Goal: Task Accomplishment & Management: Complete application form

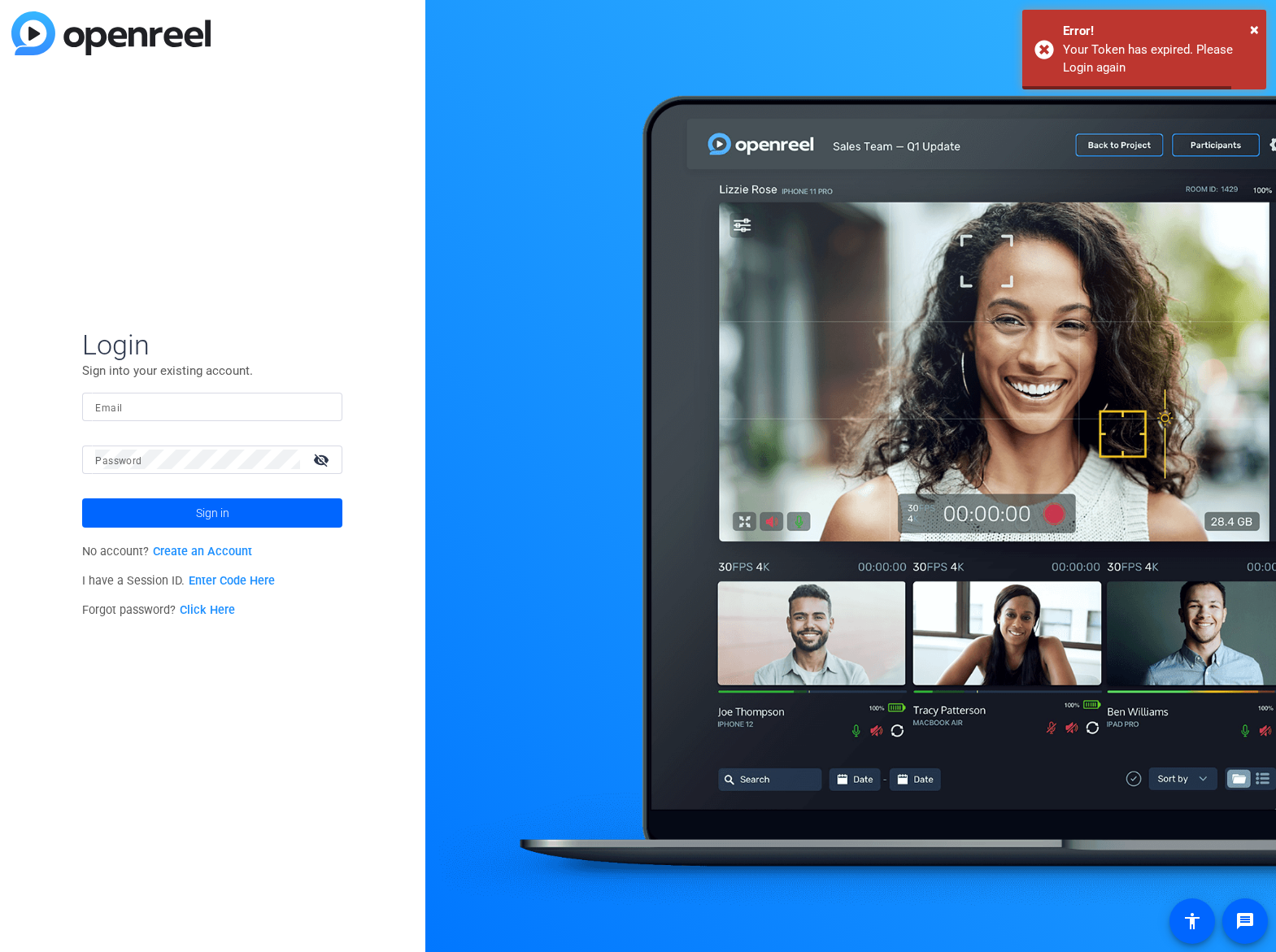
click at [155, 405] on input "Email" at bounding box center [212, 406] width 234 height 20
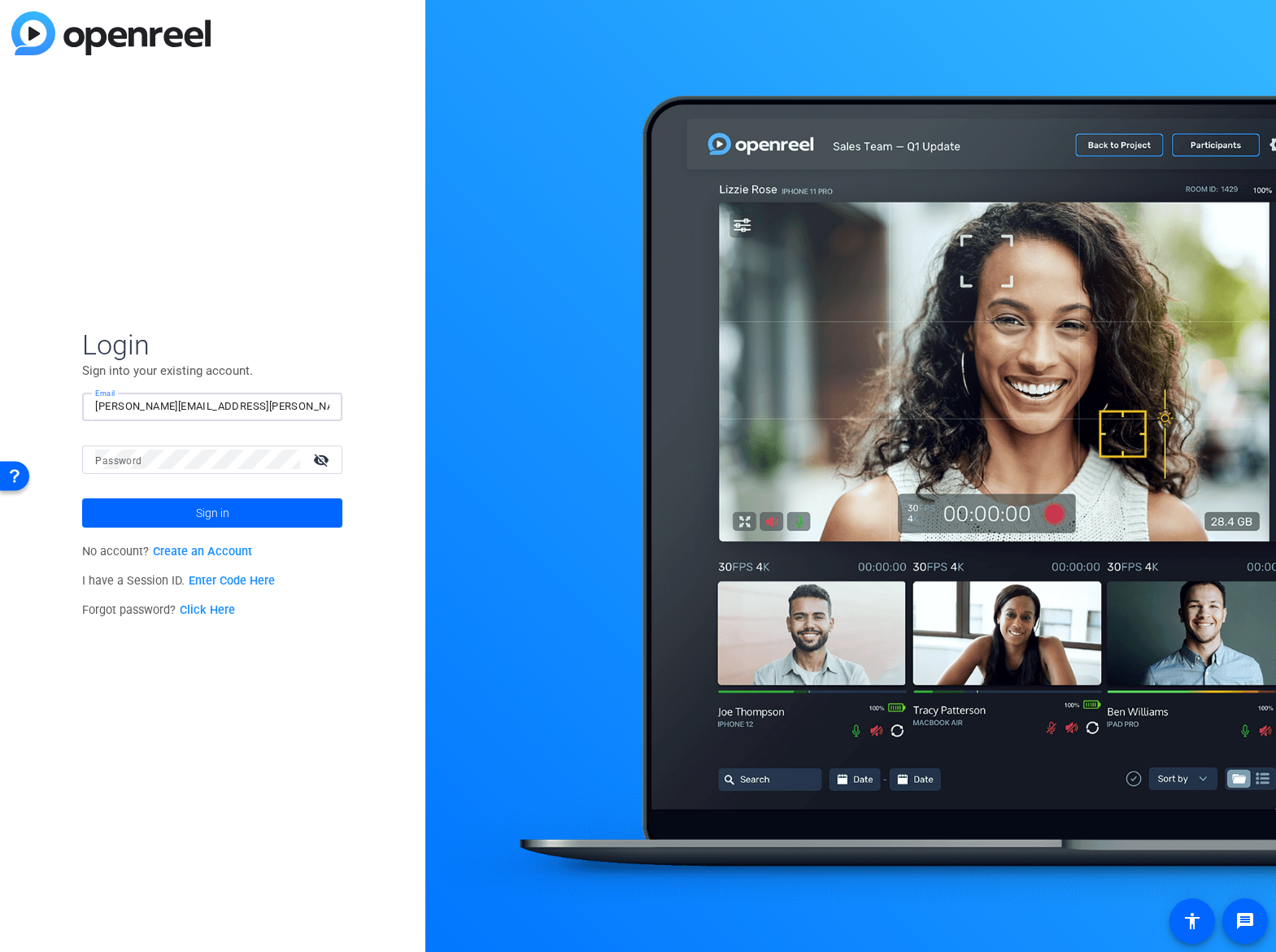
type input "matthew.barraro@mercer.com"
click at [82, 498] on button "Sign in" at bounding box center [212, 513] width 260 height 29
click at [258, 409] on input "matthew.barraro@mercer.com" at bounding box center [212, 406] width 234 height 20
click at [172, 510] on span at bounding box center [212, 513] width 260 height 39
click at [210, 509] on span "Sign in" at bounding box center [212, 513] width 33 height 41
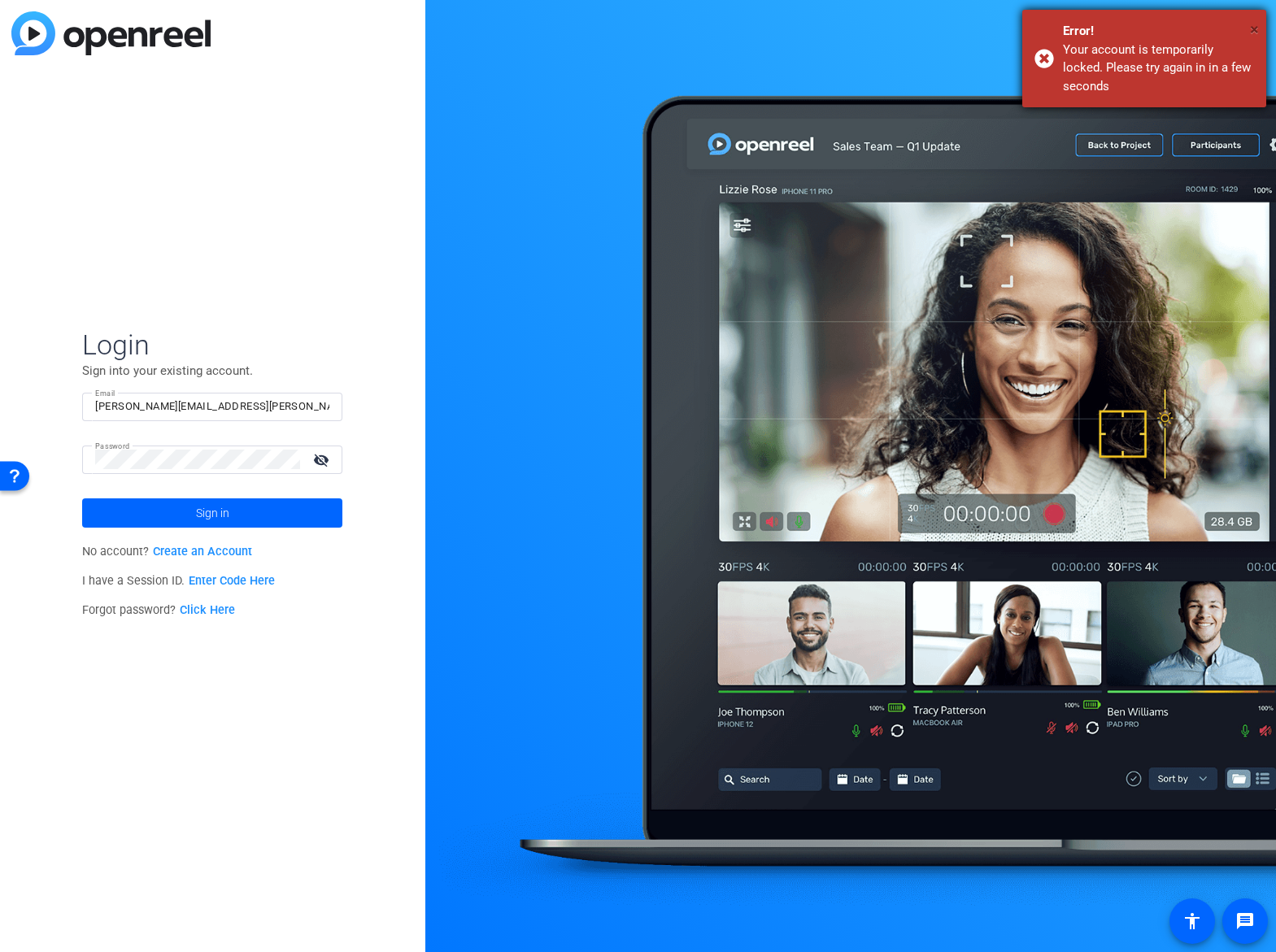
click at [1250, 20] on span "×" at bounding box center [1253, 29] width 9 height 20
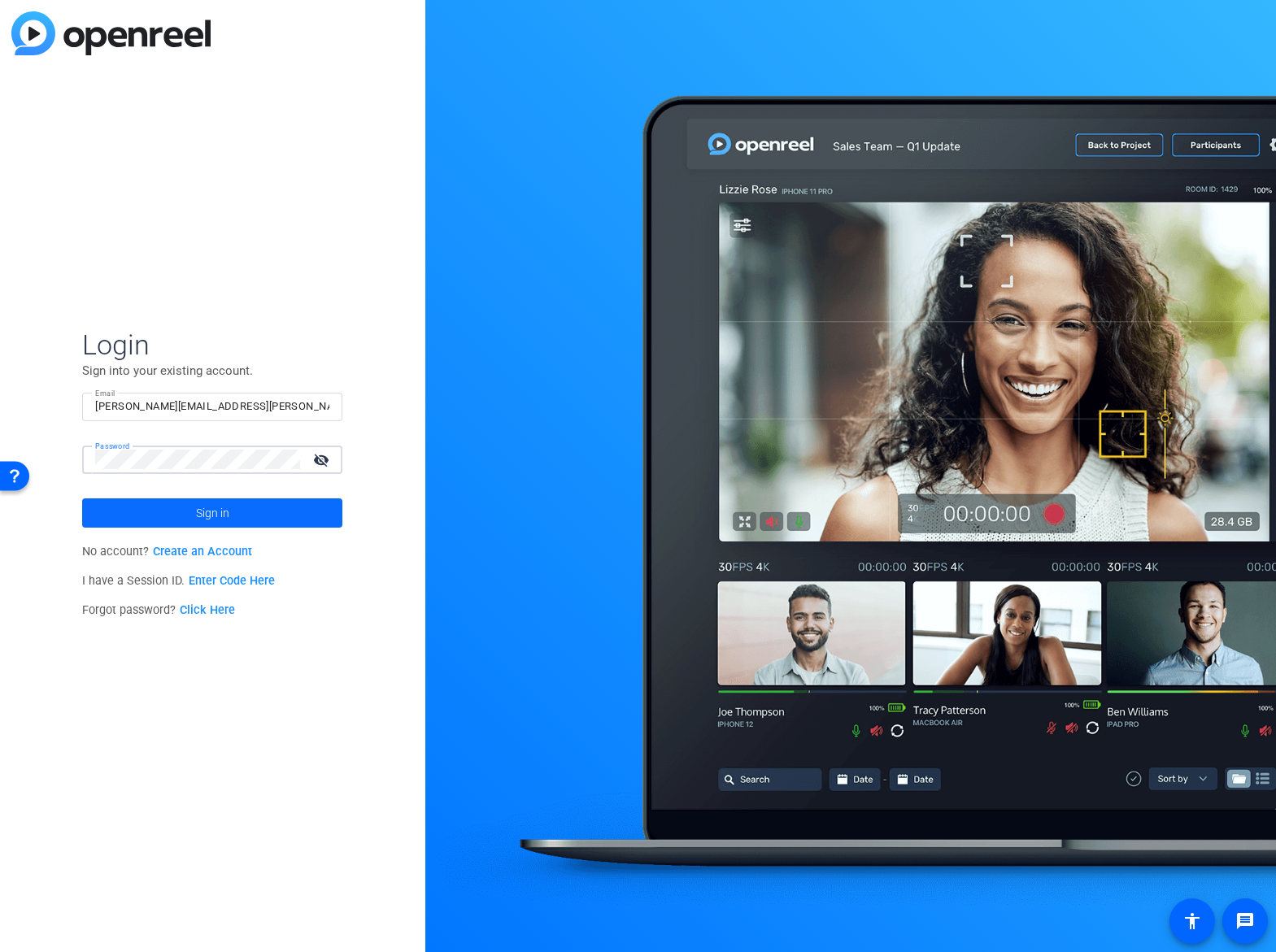
click at [193, 515] on span at bounding box center [212, 513] width 260 height 39
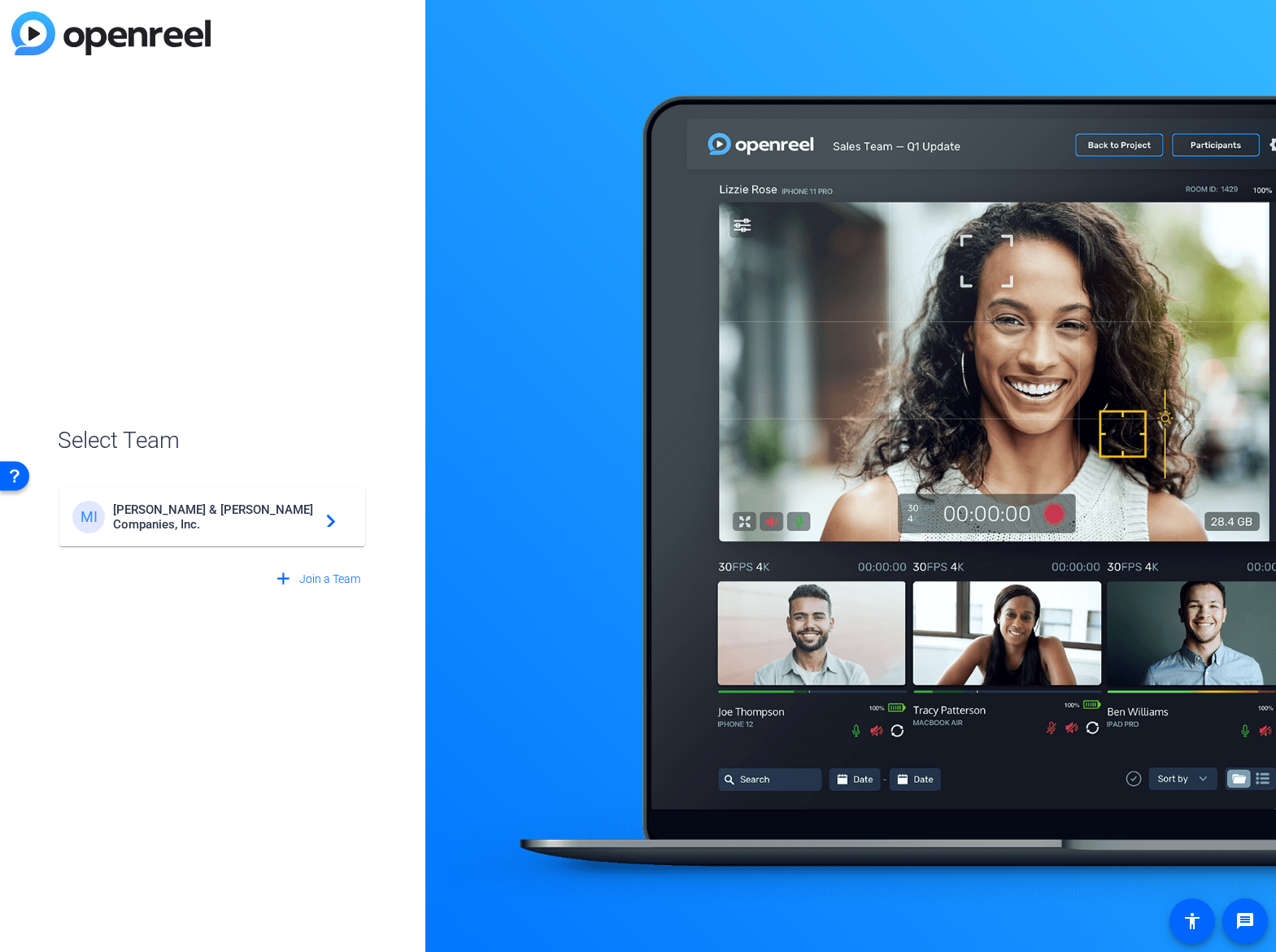
click at [165, 508] on div "MI Marsh & McLennan Companies, Inc. navigate_next" at bounding box center [212, 517] width 280 height 33
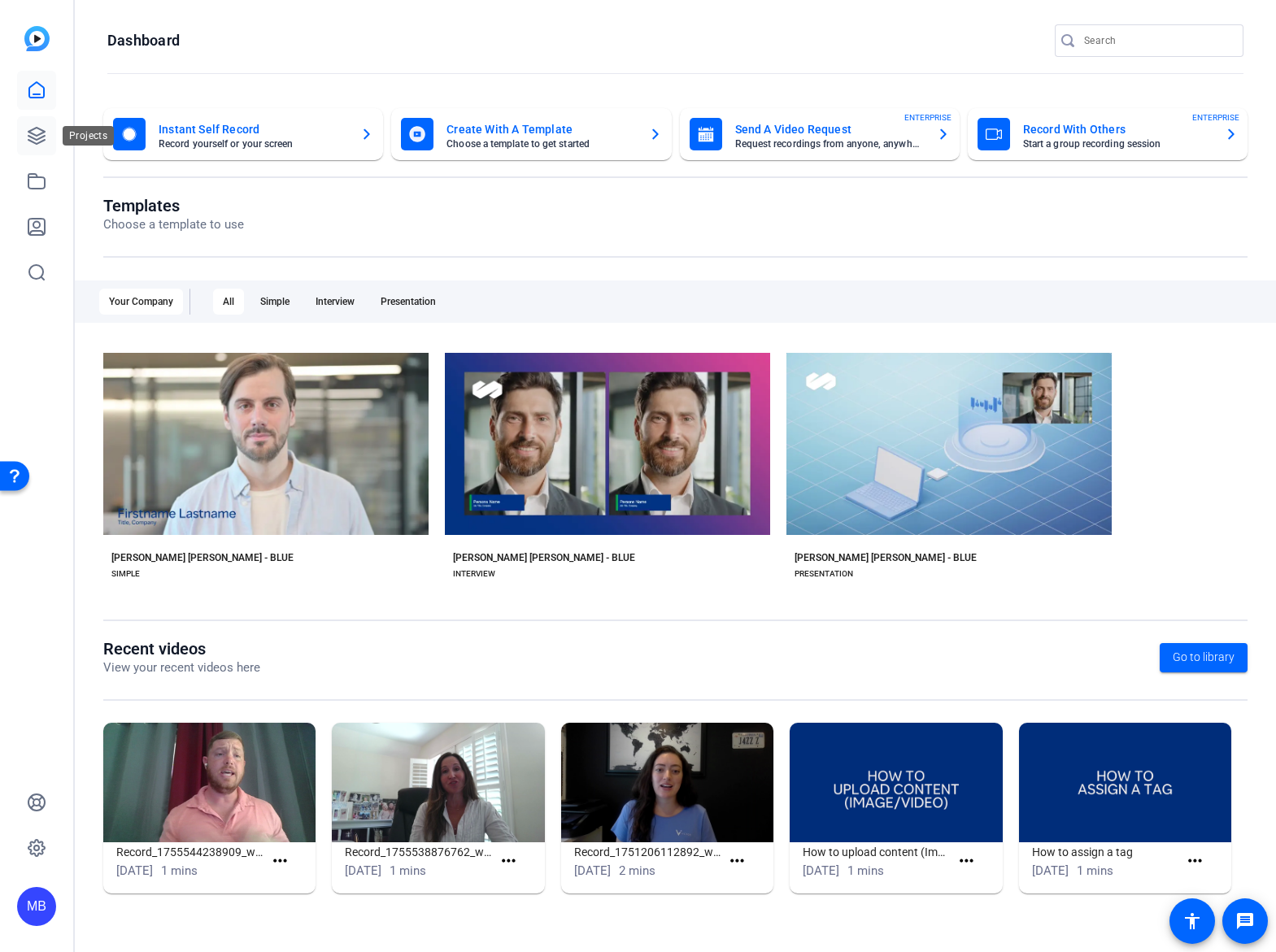
click at [27, 143] on icon at bounding box center [36, 135] width 20 height 20
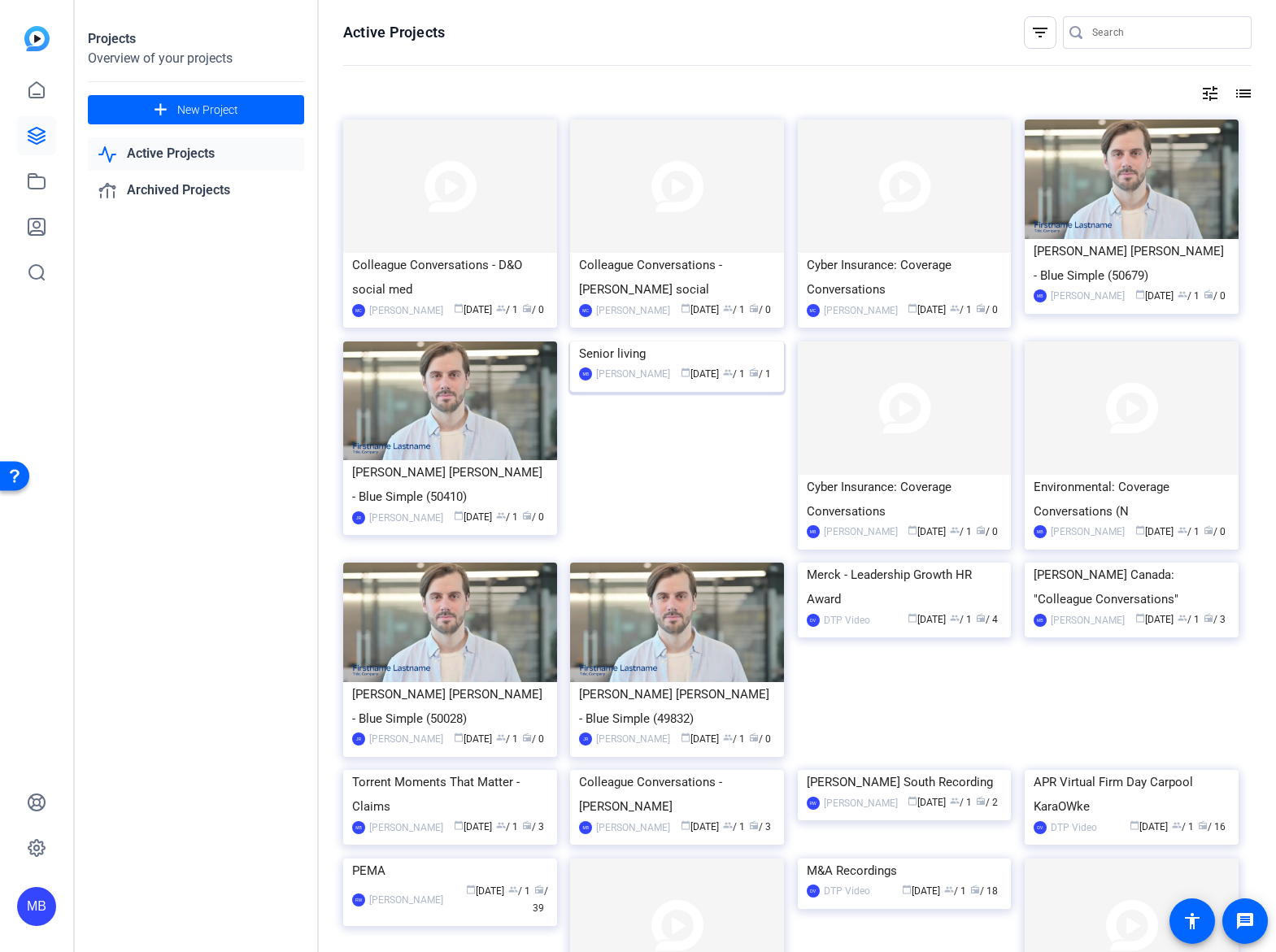
click at [615, 366] on div "Senior living" at bounding box center [677, 353] width 196 height 24
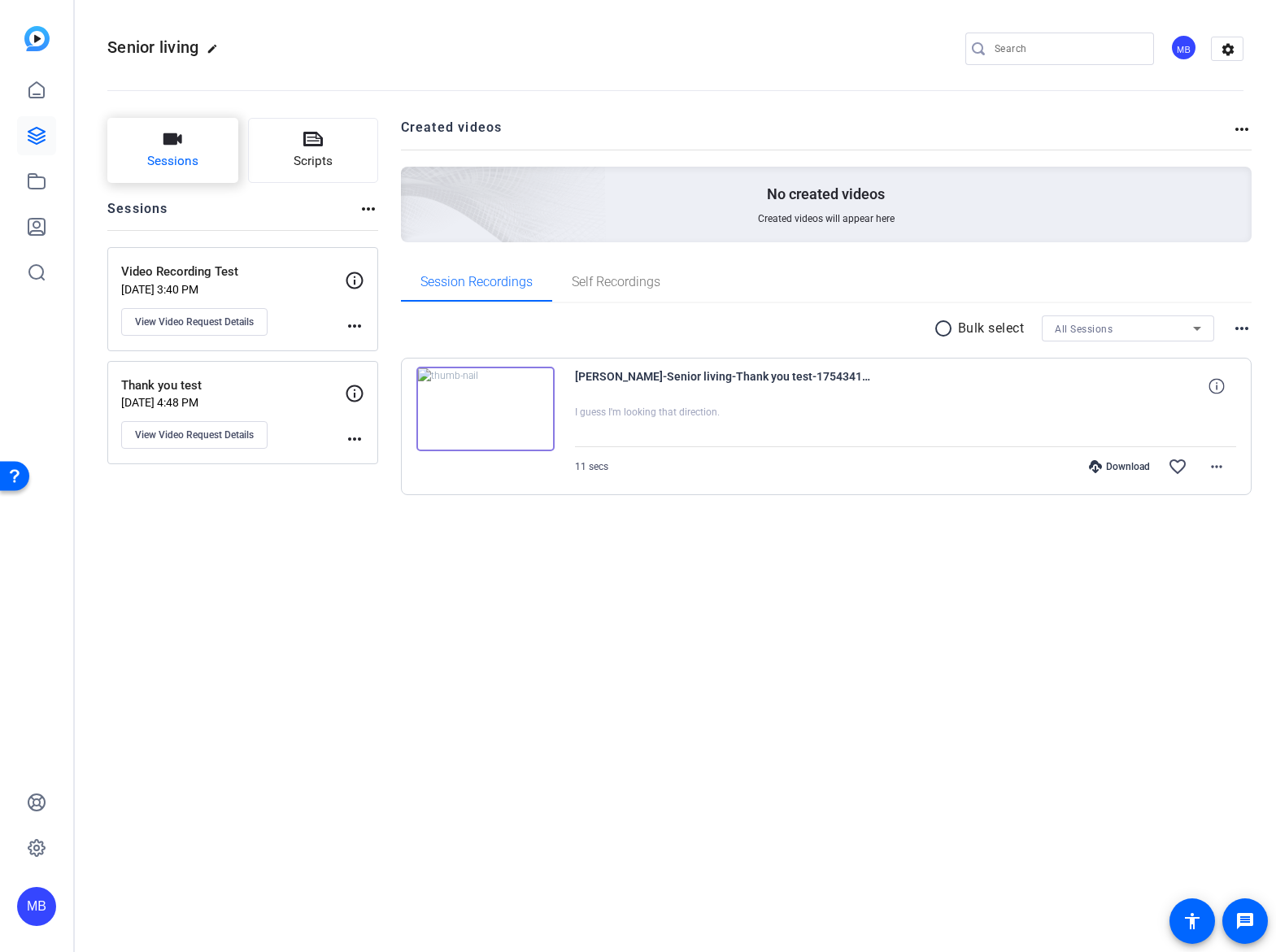
click at [179, 163] on span "Sessions" at bounding box center [172, 162] width 51 height 19
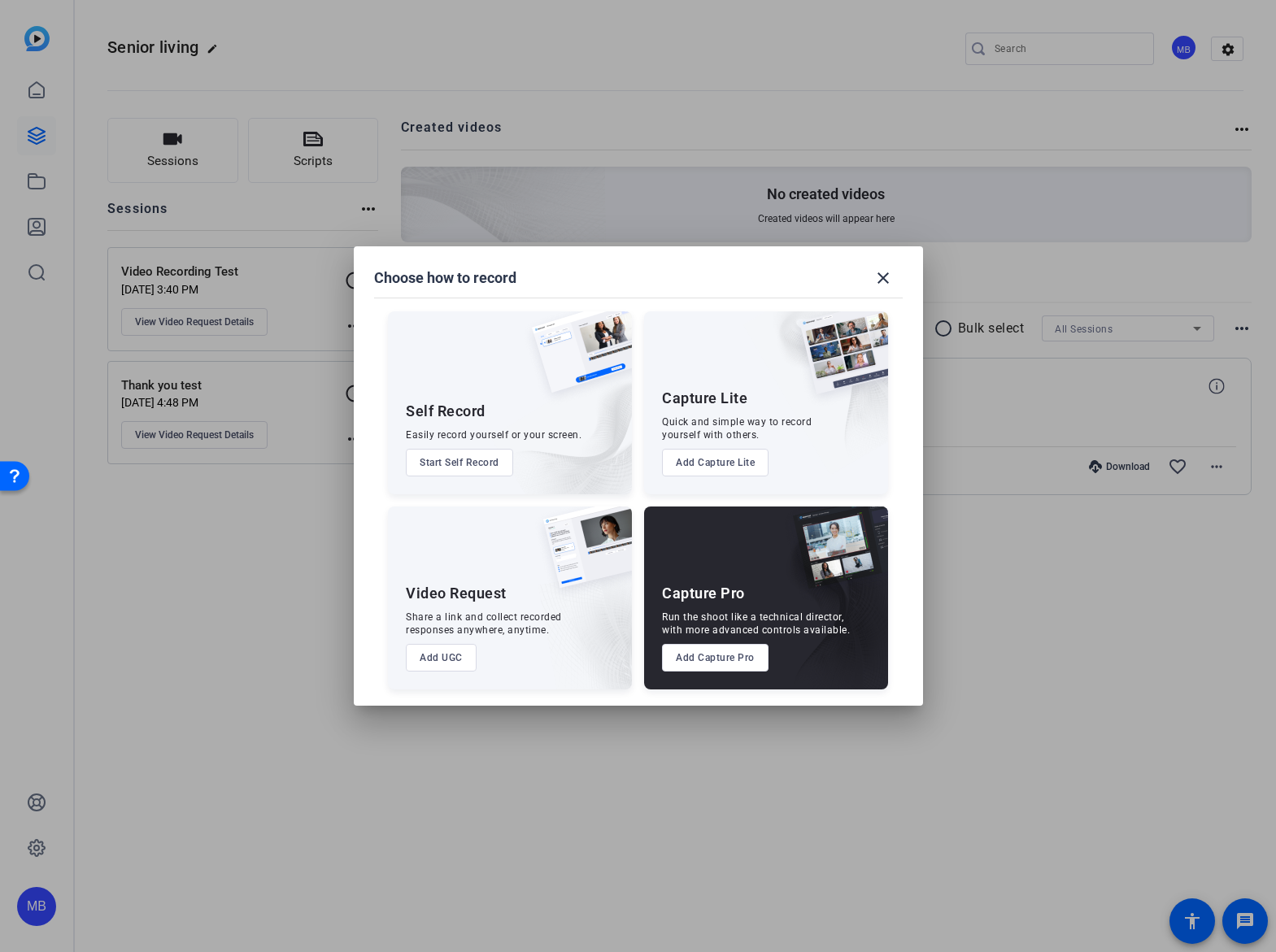
click at [429, 663] on button "Add UGC" at bounding box center [441, 657] width 71 height 28
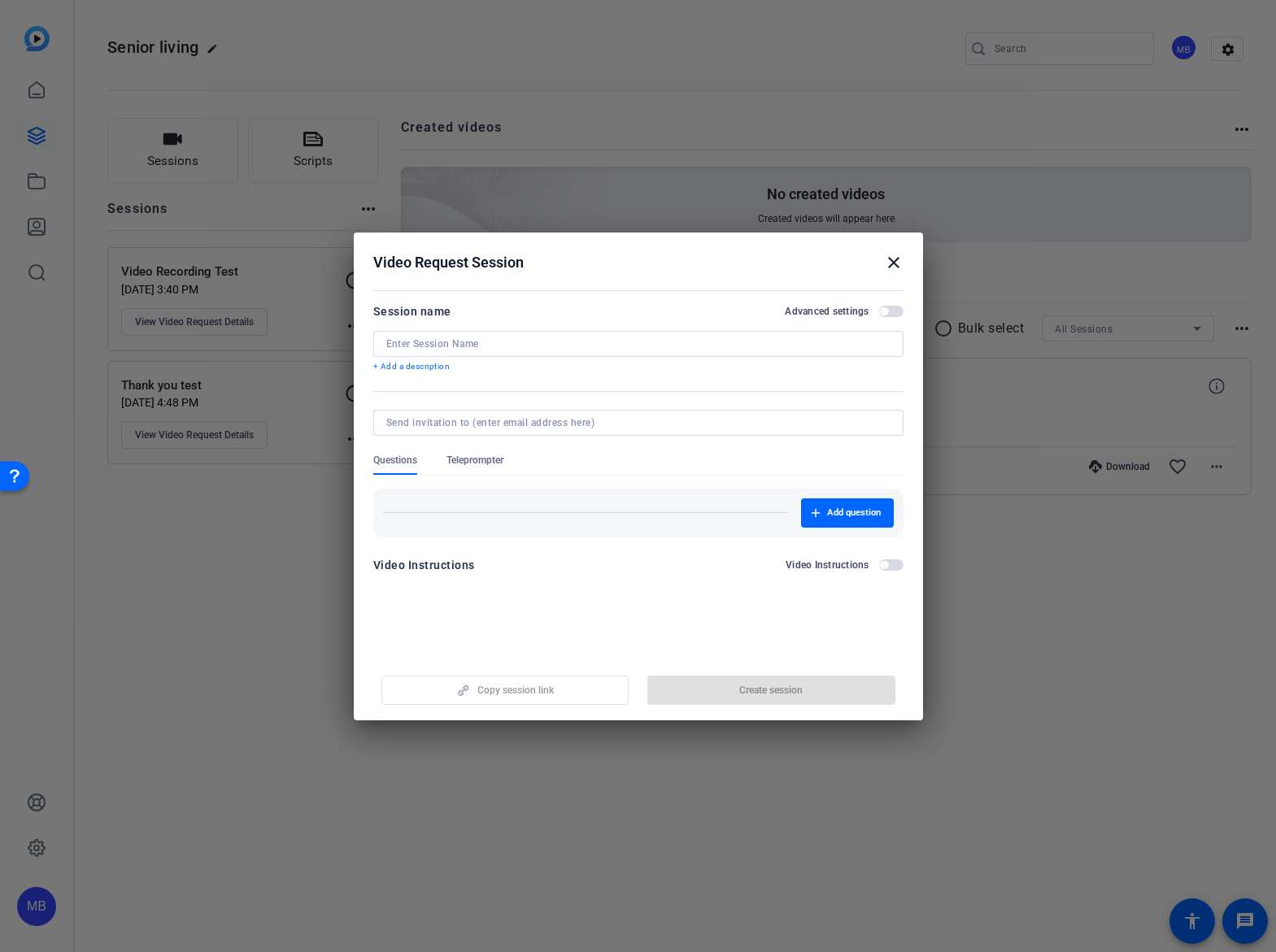
click at [525, 344] on input at bounding box center [638, 343] width 504 height 13
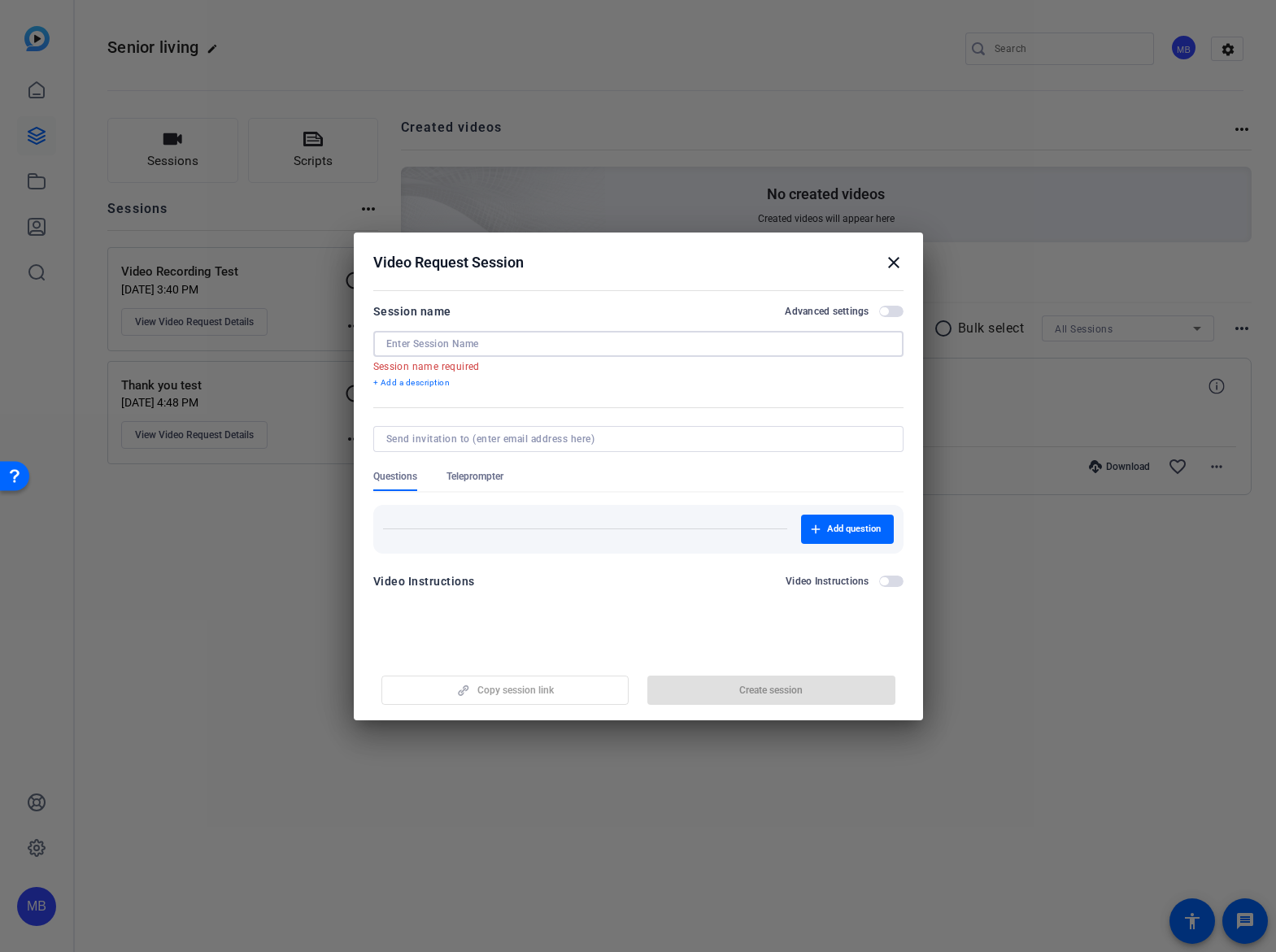
click at [572, 344] on input at bounding box center [638, 343] width 504 height 13
click at [492, 349] on input at bounding box center [638, 343] width 504 height 13
click at [521, 349] on input at bounding box center [638, 343] width 504 height 13
type input "M"
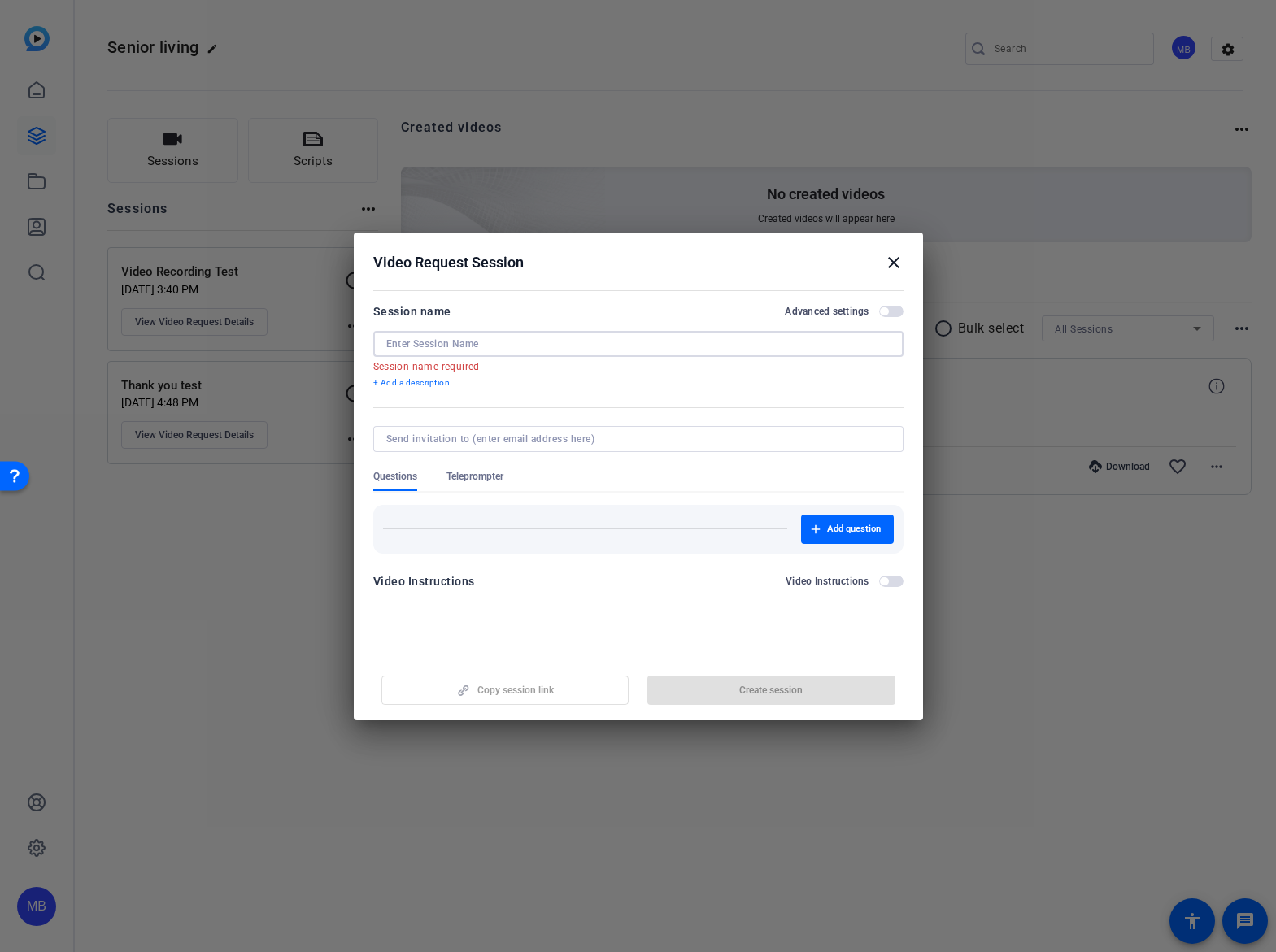
type input "M"
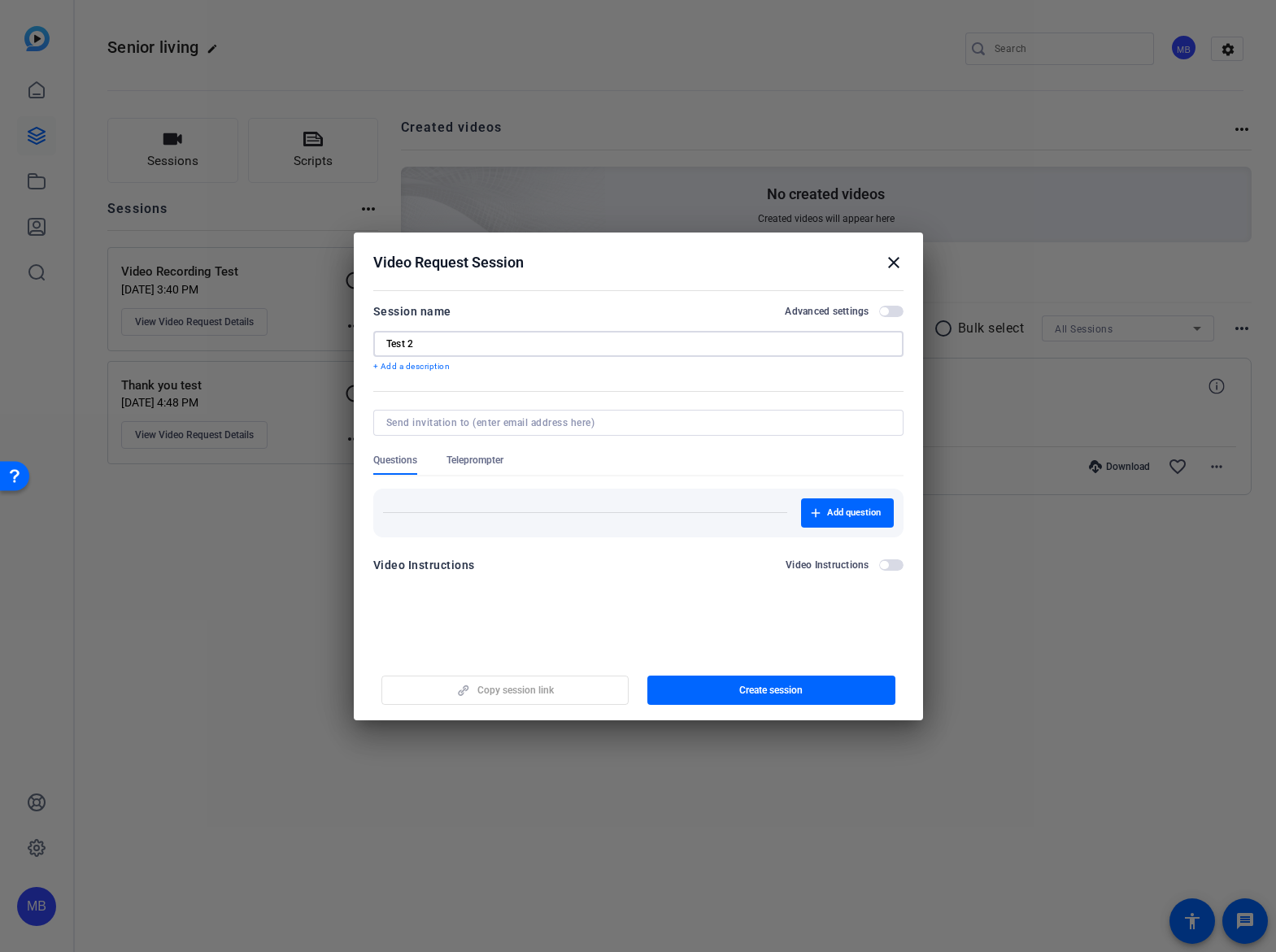
type input "Test 2"
click at [830, 517] on span "Add question" at bounding box center [853, 513] width 54 height 13
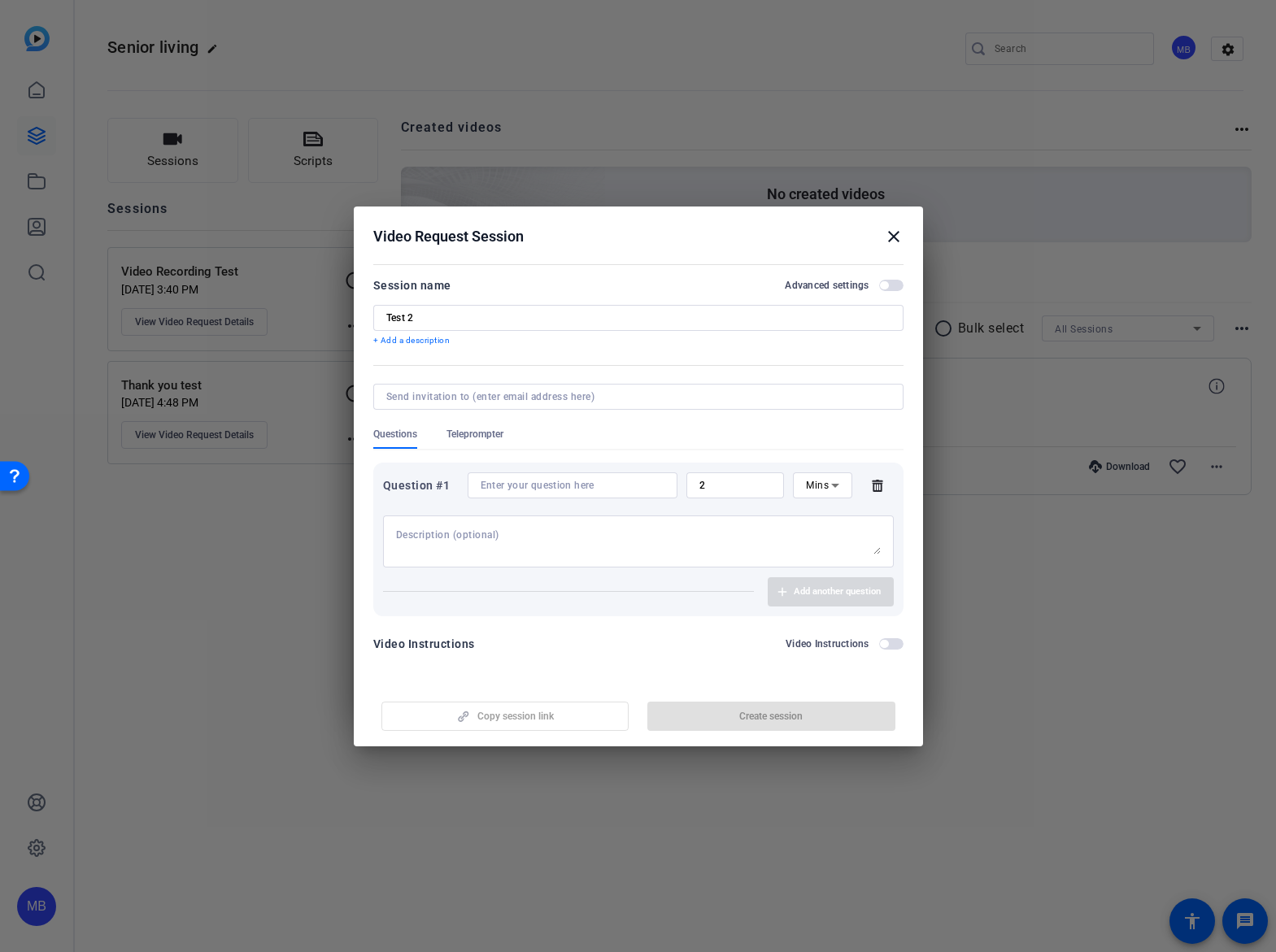
click at [505, 531] on textarea at bounding box center [638, 541] width 484 height 26
click at [538, 494] on div at bounding box center [573, 485] width 184 height 26
click at [535, 485] on input at bounding box center [573, 485] width 184 height 13
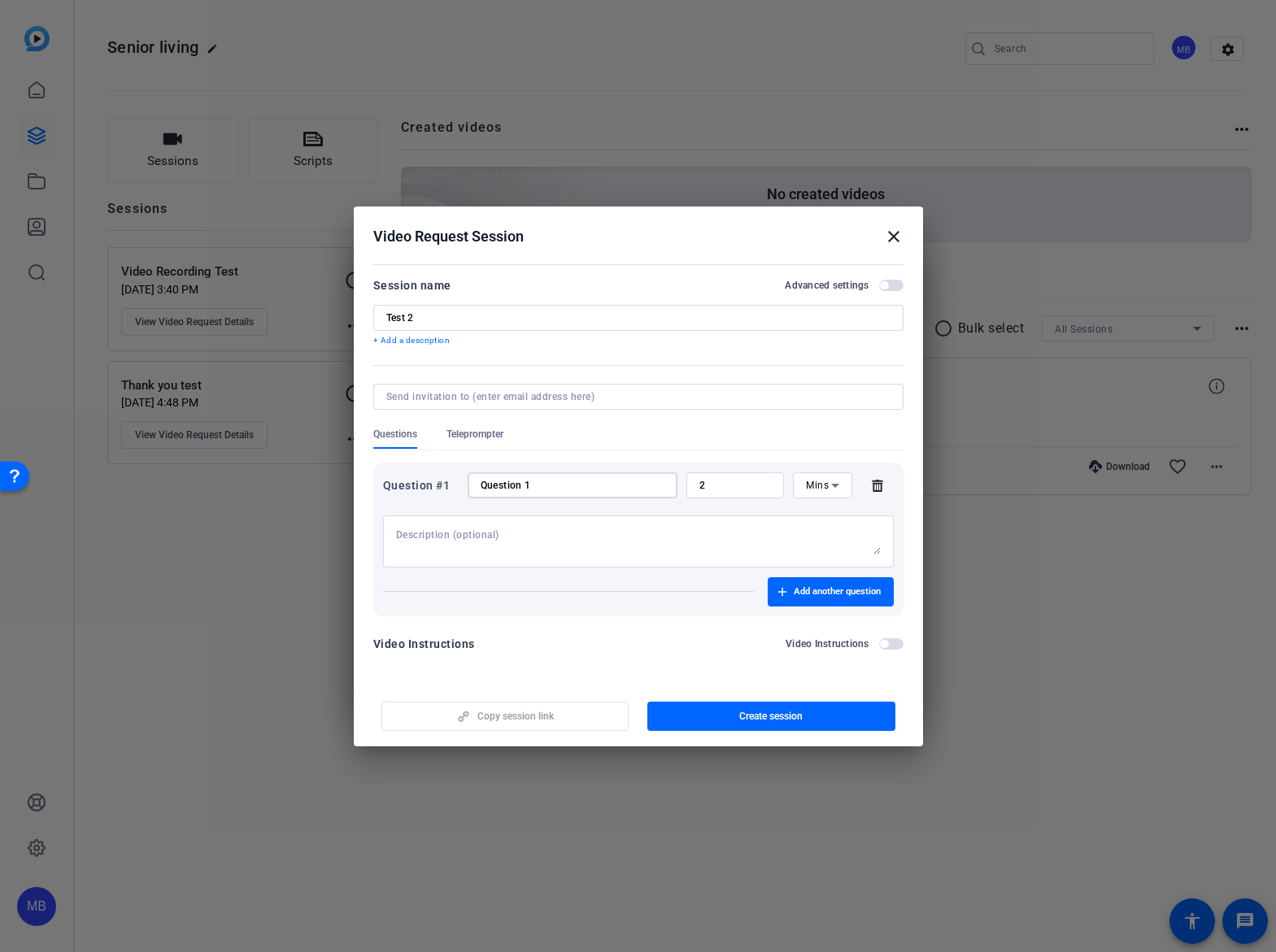
type input "Question 1"
click at [765, 479] on input "2" at bounding box center [735, 485] width 73 height 13
click at [747, 482] on input "2" at bounding box center [735, 485] width 73 height 13
type input "2"
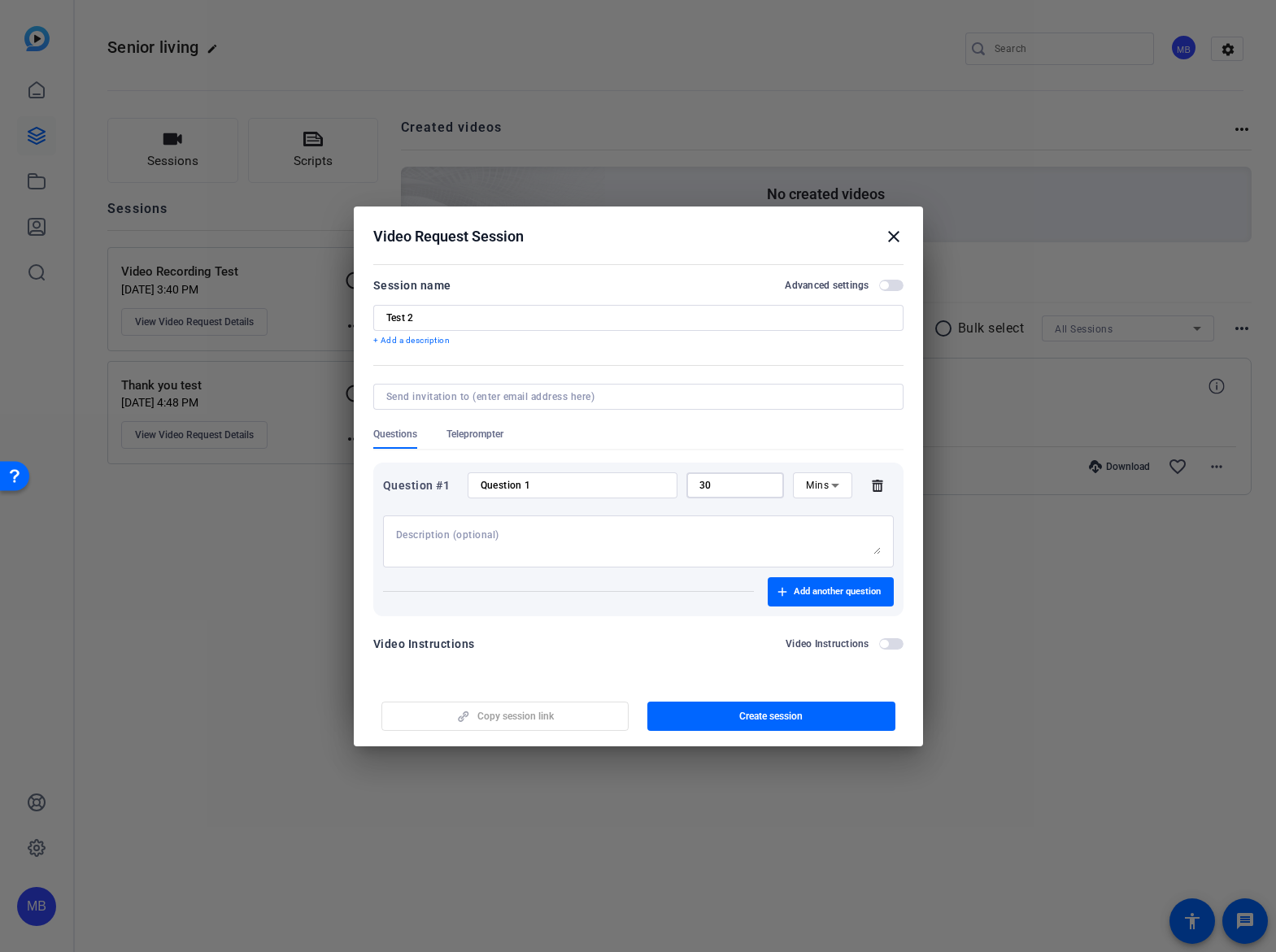
type input "30"
click at [813, 482] on span "Mins" at bounding box center [817, 485] width 23 height 11
click at [819, 509] on span "Sec" at bounding box center [813, 518] width 16 height 20
click at [697, 519] on div at bounding box center [638, 541] width 484 height 52
click at [690, 532] on textarea at bounding box center [638, 541] width 484 height 26
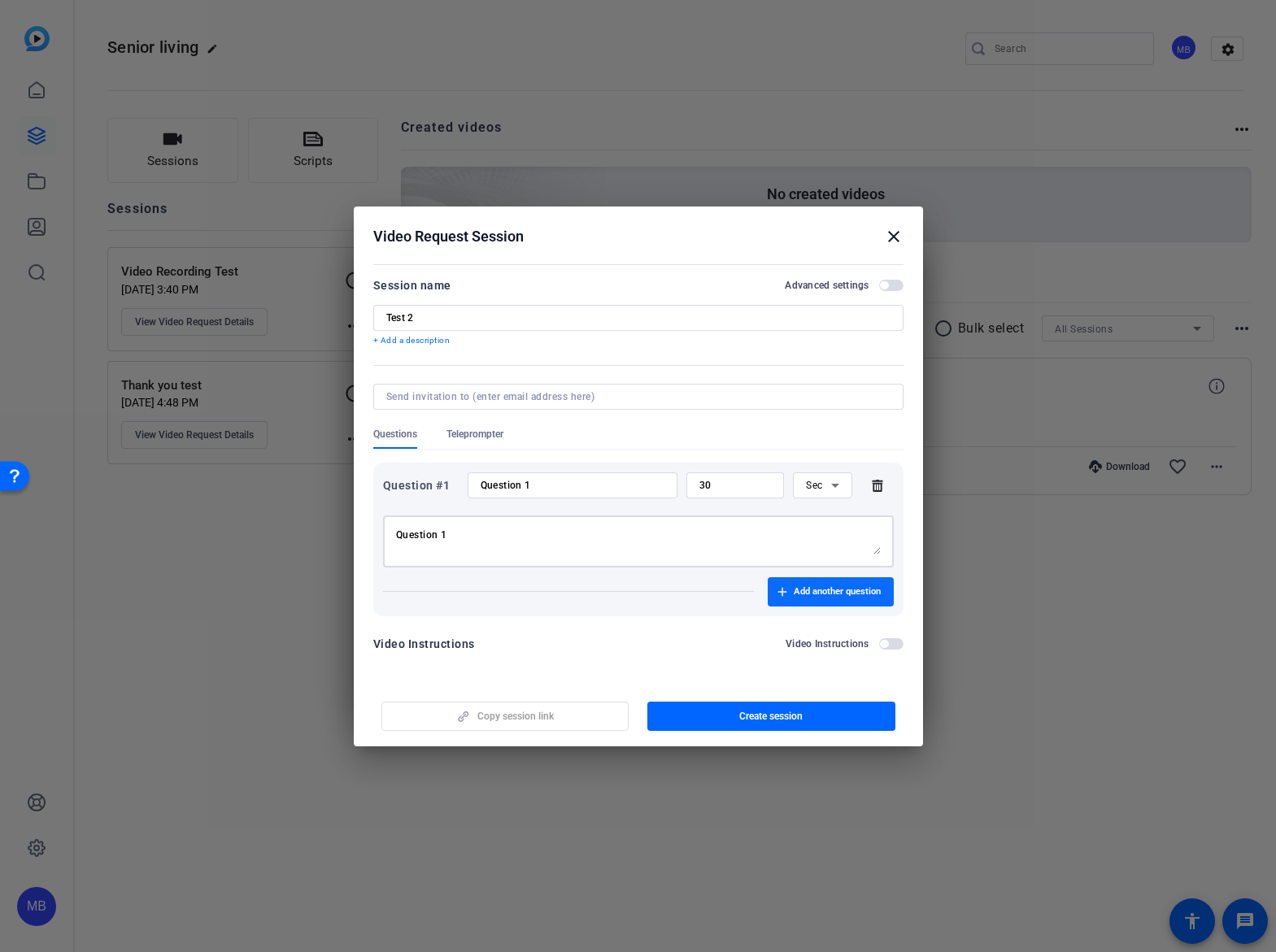
type textarea "Question 1"
click at [800, 599] on span "button" at bounding box center [830, 592] width 126 height 39
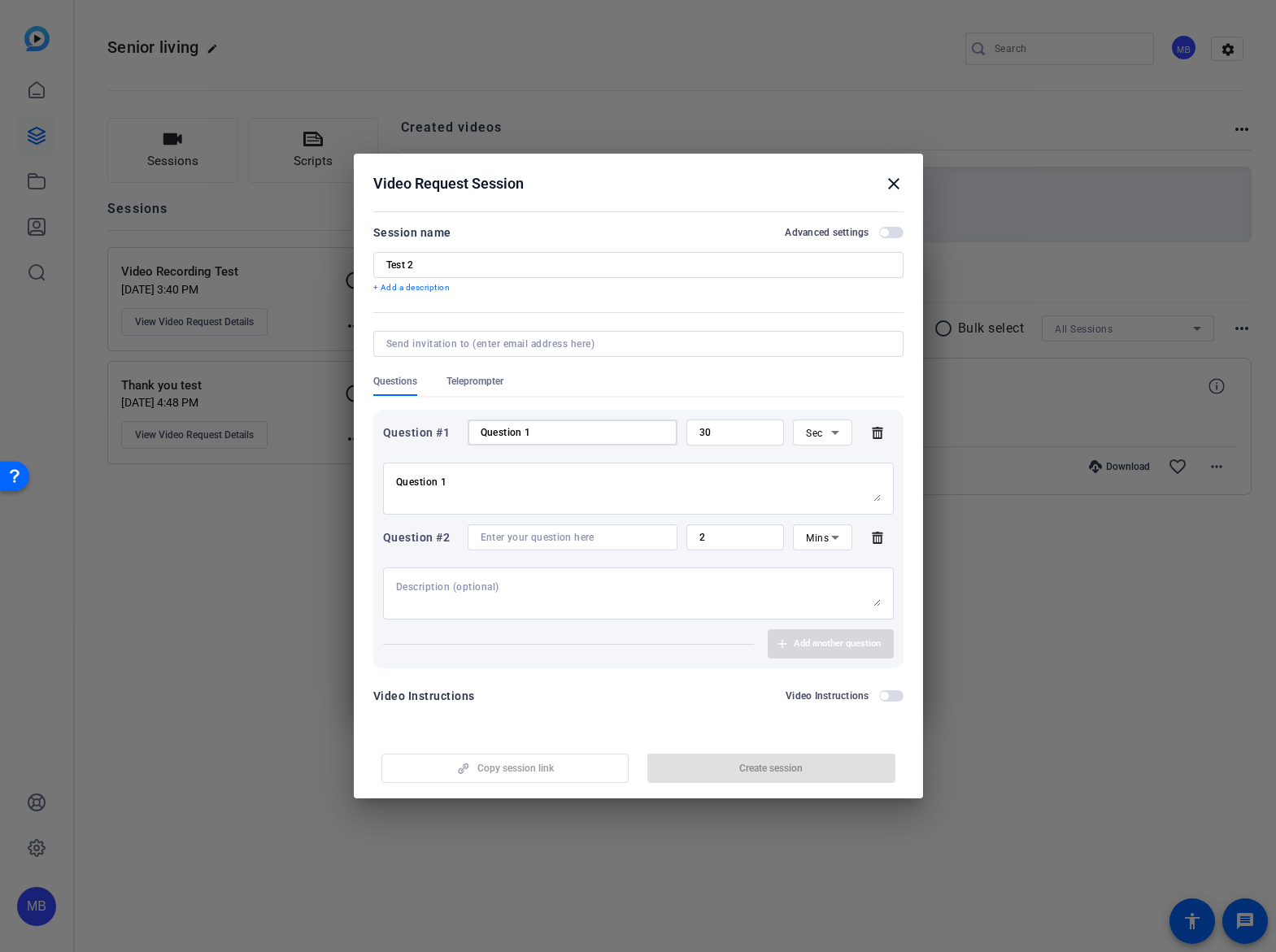
drag, startPoint x: 548, startPoint y: 430, endPoint x: 426, endPoint y: 421, distance: 122.3
click at [425, 420] on div "Question #1 Question 1 30 Sec" at bounding box center [638, 432] width 510 height 26
click at [533, 537] on input at bounding box center [573, 537] width 184 height 13
paste input "Question 1"
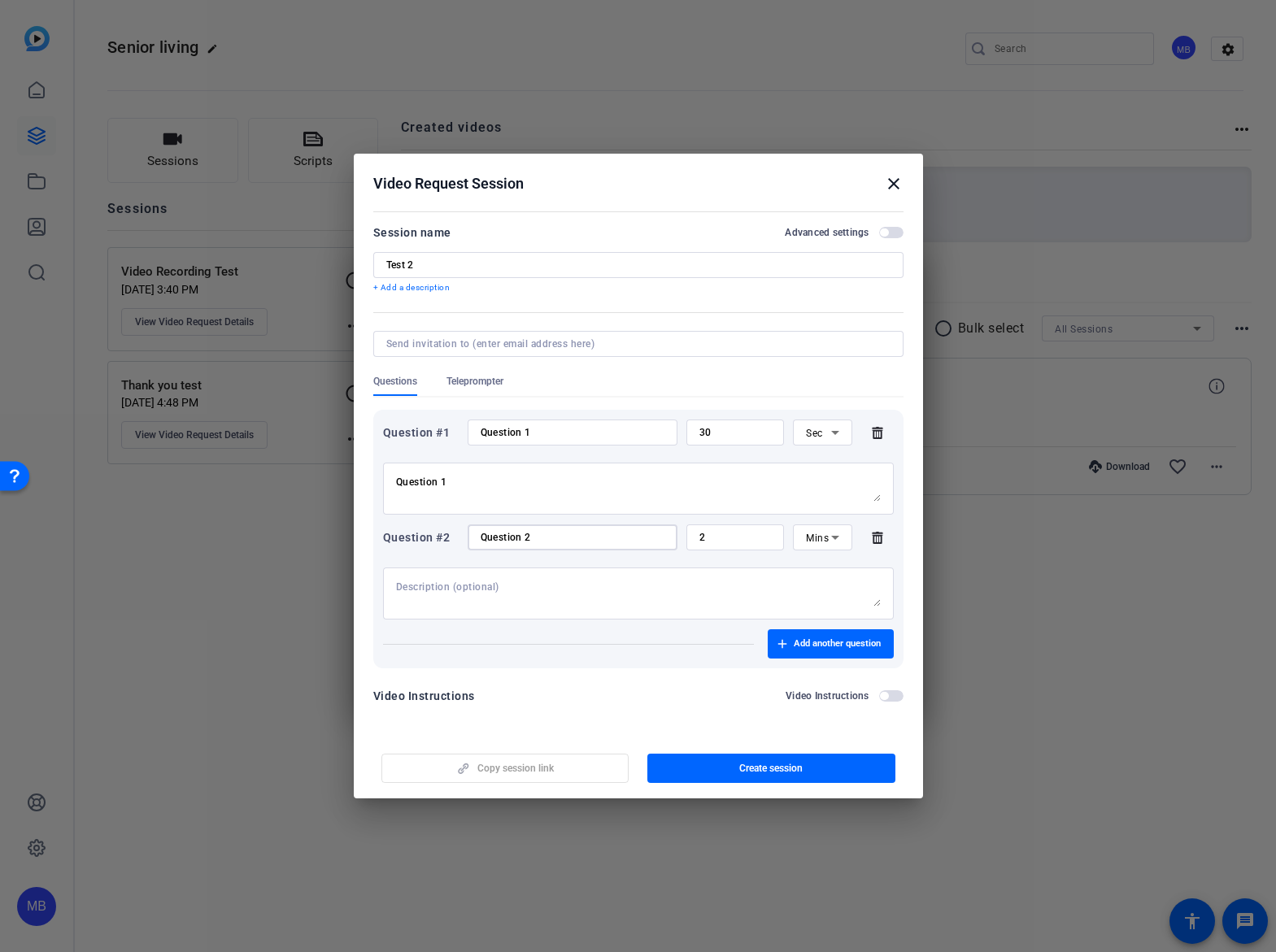
type input "Question 2"
drag, startPoint x: 735, startPoint y: 537, endPoint x: 655, endPoint y: 532, distance: 80.2
click at [656, 532] on div "Question #2 Question 2 2 Mins" at bounding box center [638, 537] width 510 height 26
type input "30"
click at [810, 539] on span "Mins" at bounding box center [817, 538] width 23 height 11
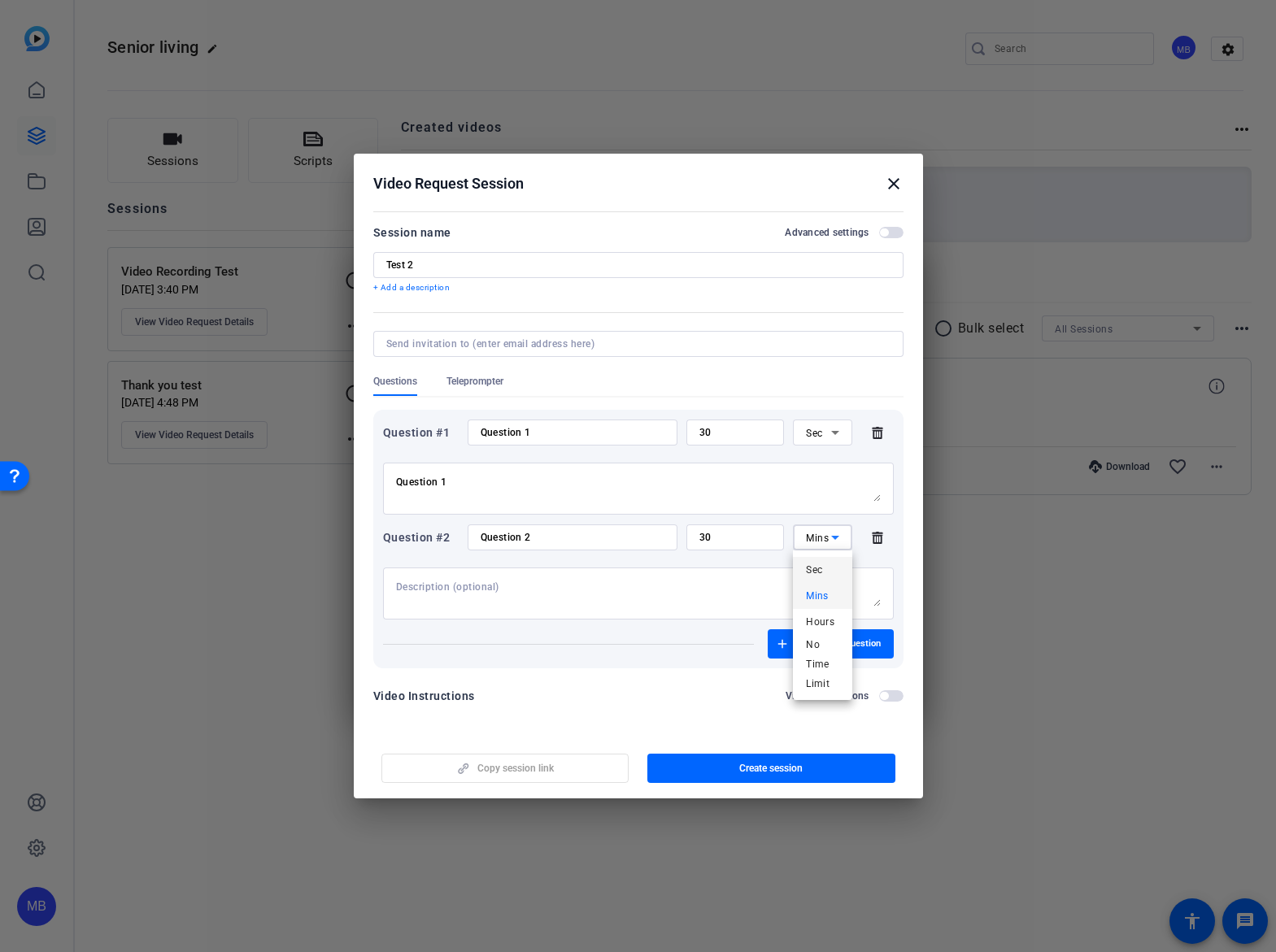
click at [815, 562] on span "Sec" at bounding box center [813, 570] width 16 height 20
click at [828, 641] on span "Add another question" at bounding box center [837, 644] width 87 height 13
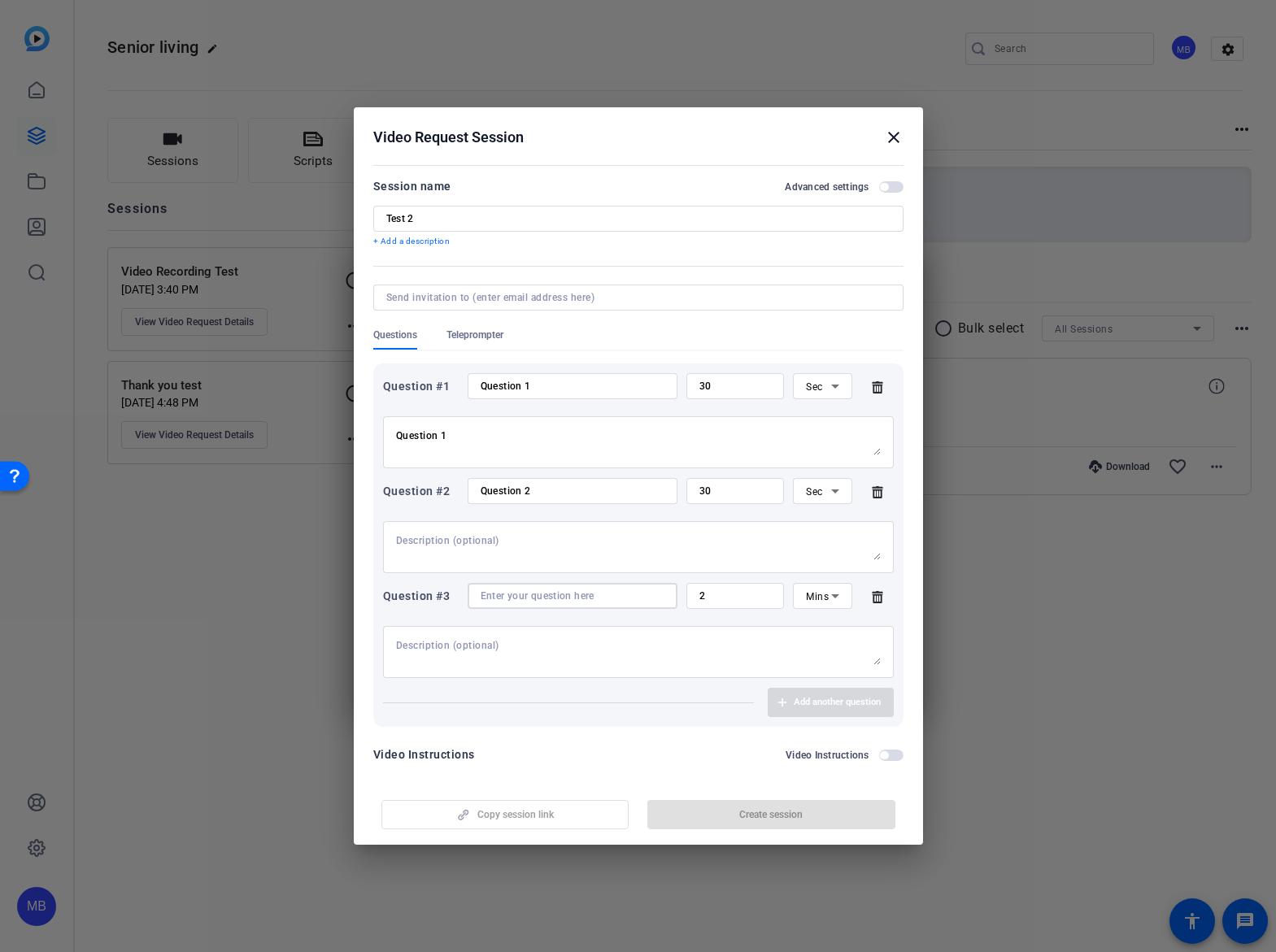
click at [547, 593] on input at bounding box center [573, 595] width 184 height 13
paste input "Question 1"
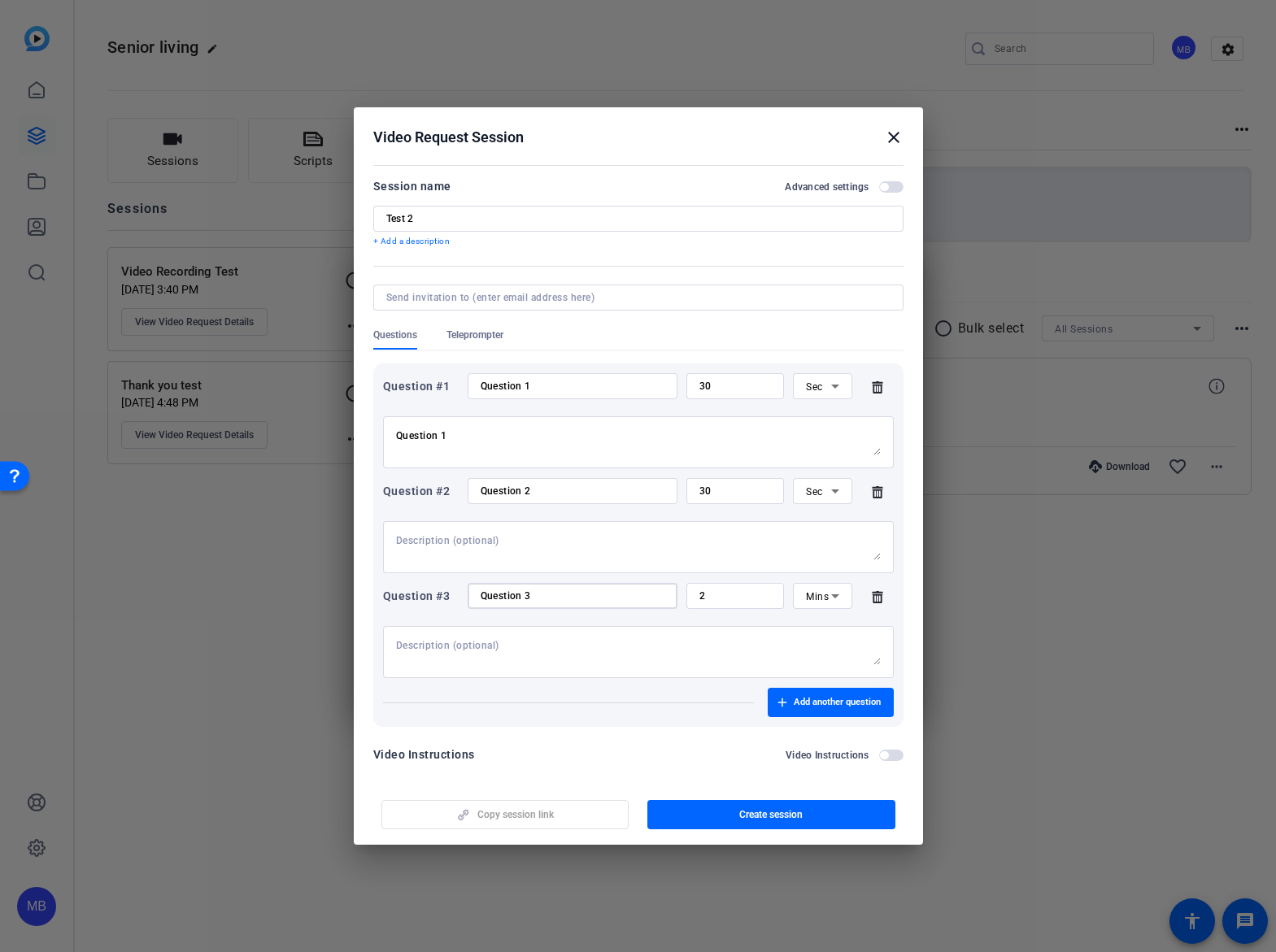
type input "Question 3"
drag, startPoint x: 723, startPoint y: 597, endPoint x: 659, endPoint y: 592, distance: 64.2
click at [664, 595] on div "Question #3 Question 3 2 Mins" at bounding box center [638, 596] width 510 height 26
type input "30"
click at [806, 598] on span "Mins" at bounding box center [817, 596] width 23 height 11
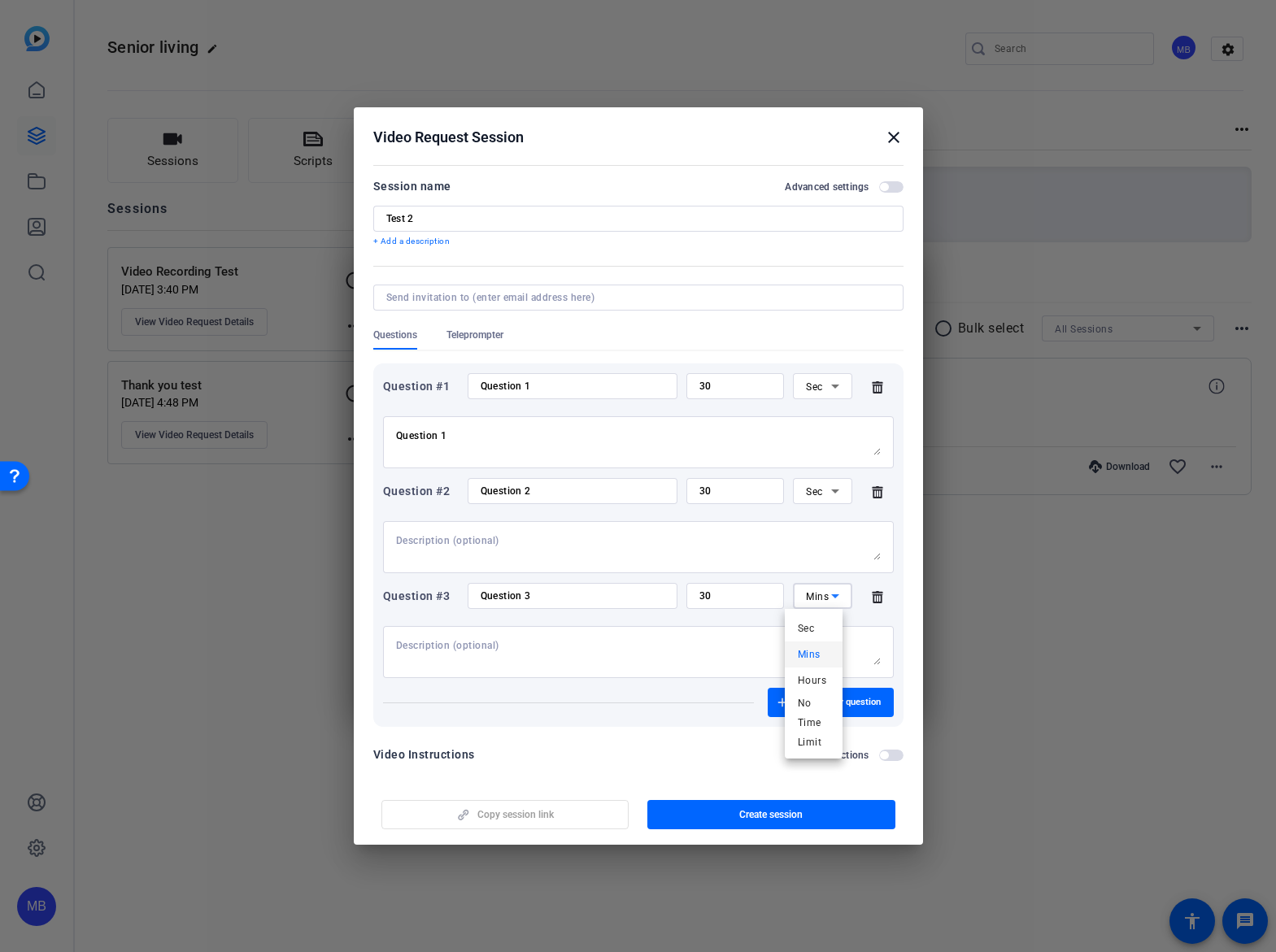
click at [809, 630] on span "Sec" at bounding box center [806, 628] width 16 height 20
click at [804, 690] on span "button" at bounding box center [830, 702] width 126 height 39
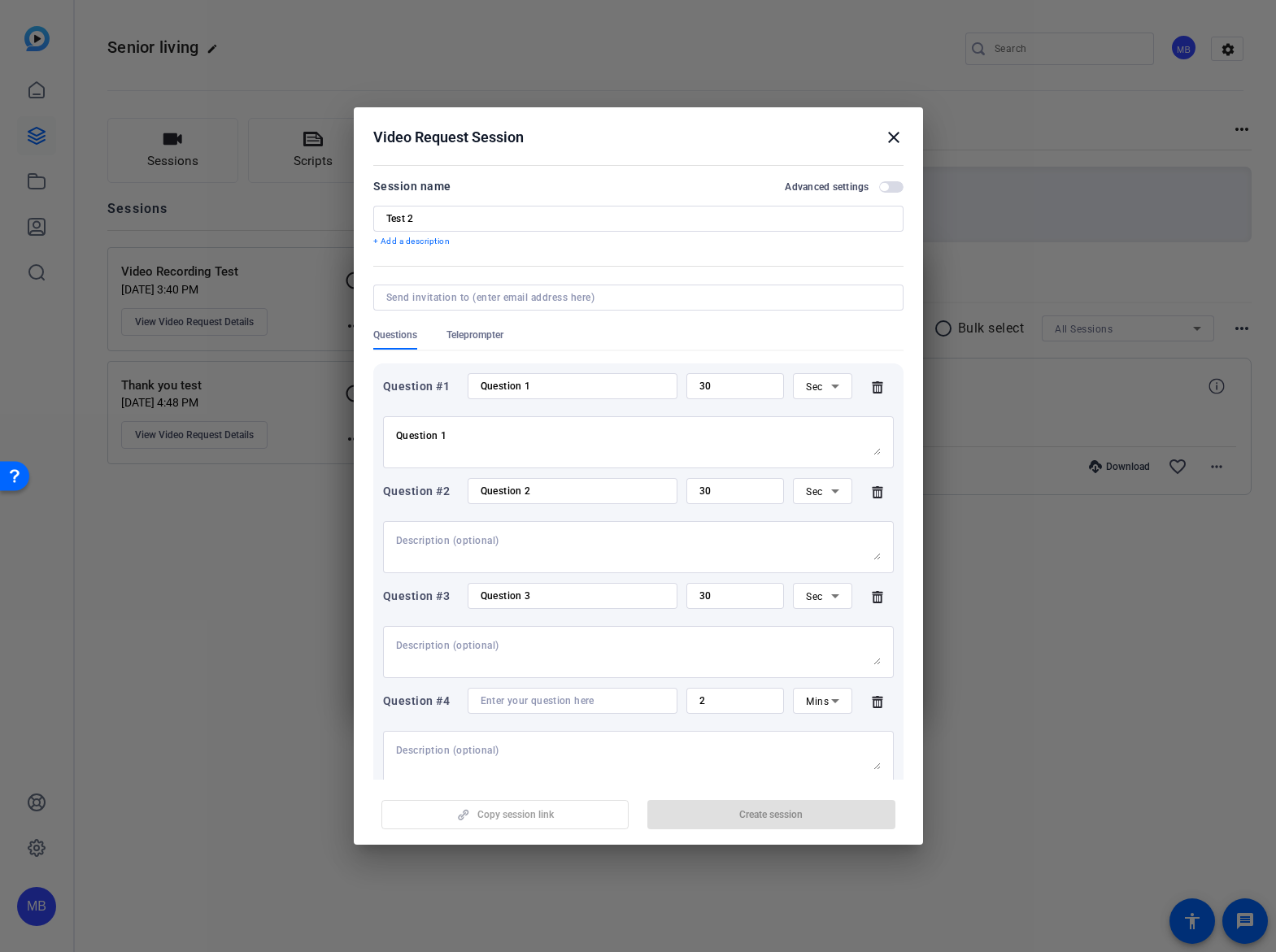
click at [518, 703] on input at bounding box center [573, 700] width 184 height 13
drag, startPoint x: 548, startPoint y: 598, endPoint x: 430, endPoint y: 588, distance: 118.4
click at [430, 588] on div "Question #3 Question 3 30 Sec" at bounding box center [638, 596] width 510 height 26
click at [541, 702] on input at bounding box center [573, 700] width 184 height 13
paste input "Question 3"
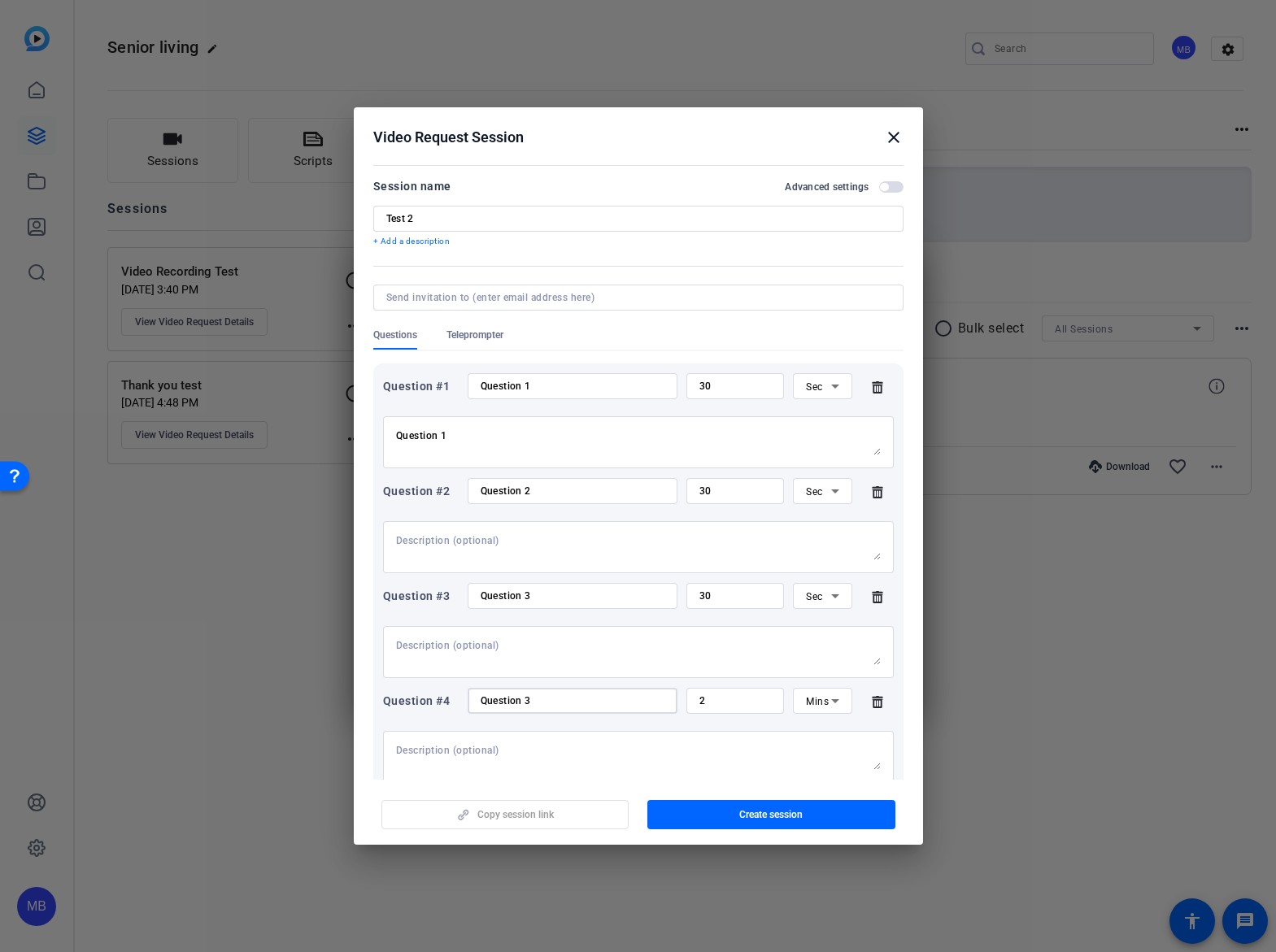
type input "Question 3"
drag, startPoint x: 721, startPoint y: 703, endPoint x: 651, endPoint y: 692, distance: 70.9
click at [653, 697] on div "Question #4 Question 3 2 Mins" at bounding box center [638, 701] width 510 height 26
type input "30"
click at [806, 704] on span "Mins" at bounding box center [817, 701] width 23 height 11
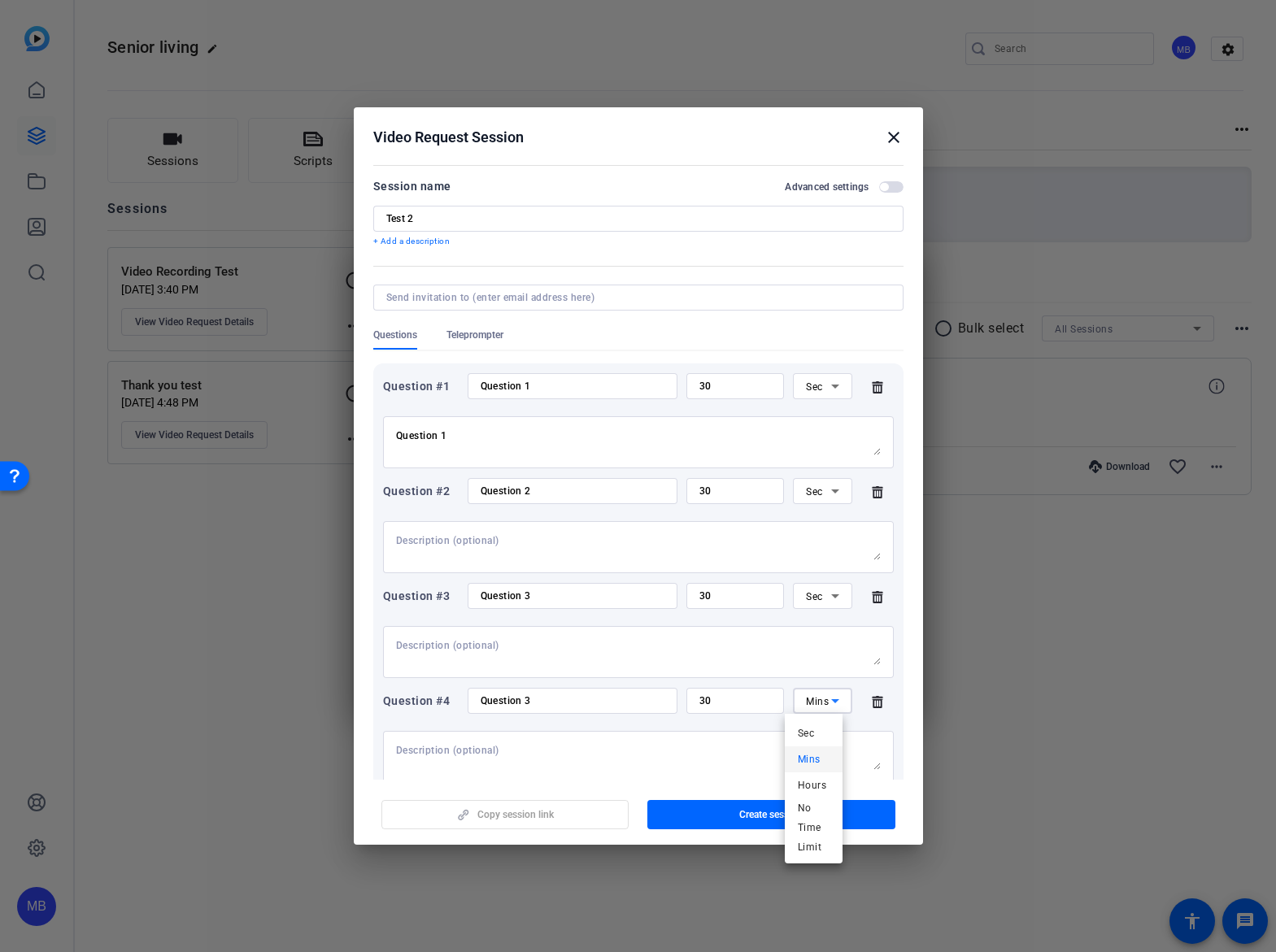
click at [808, 730] on span "Sec" at bounding box center [806, 733] width 16 height 20
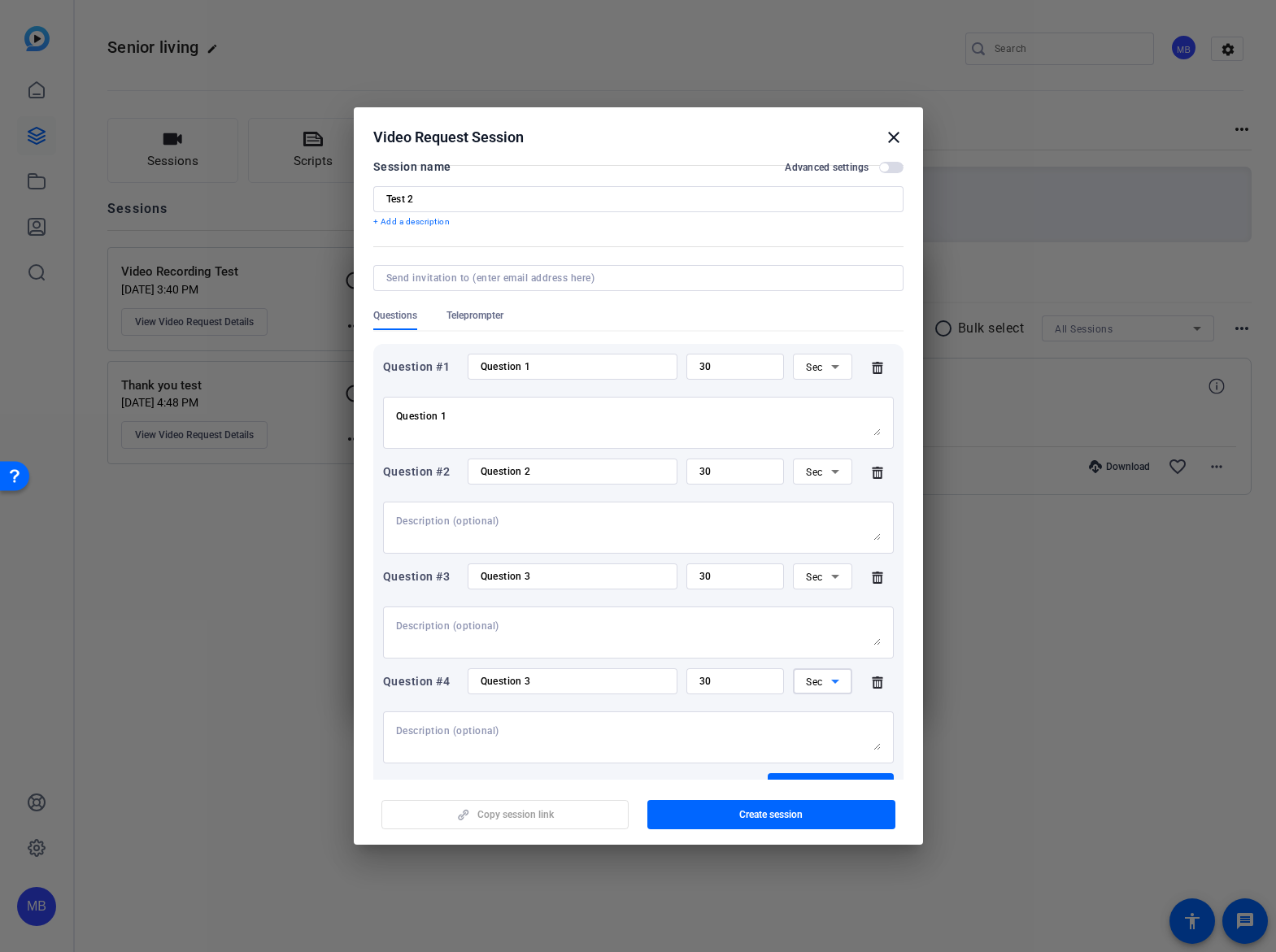
scroll to position [30, 0]
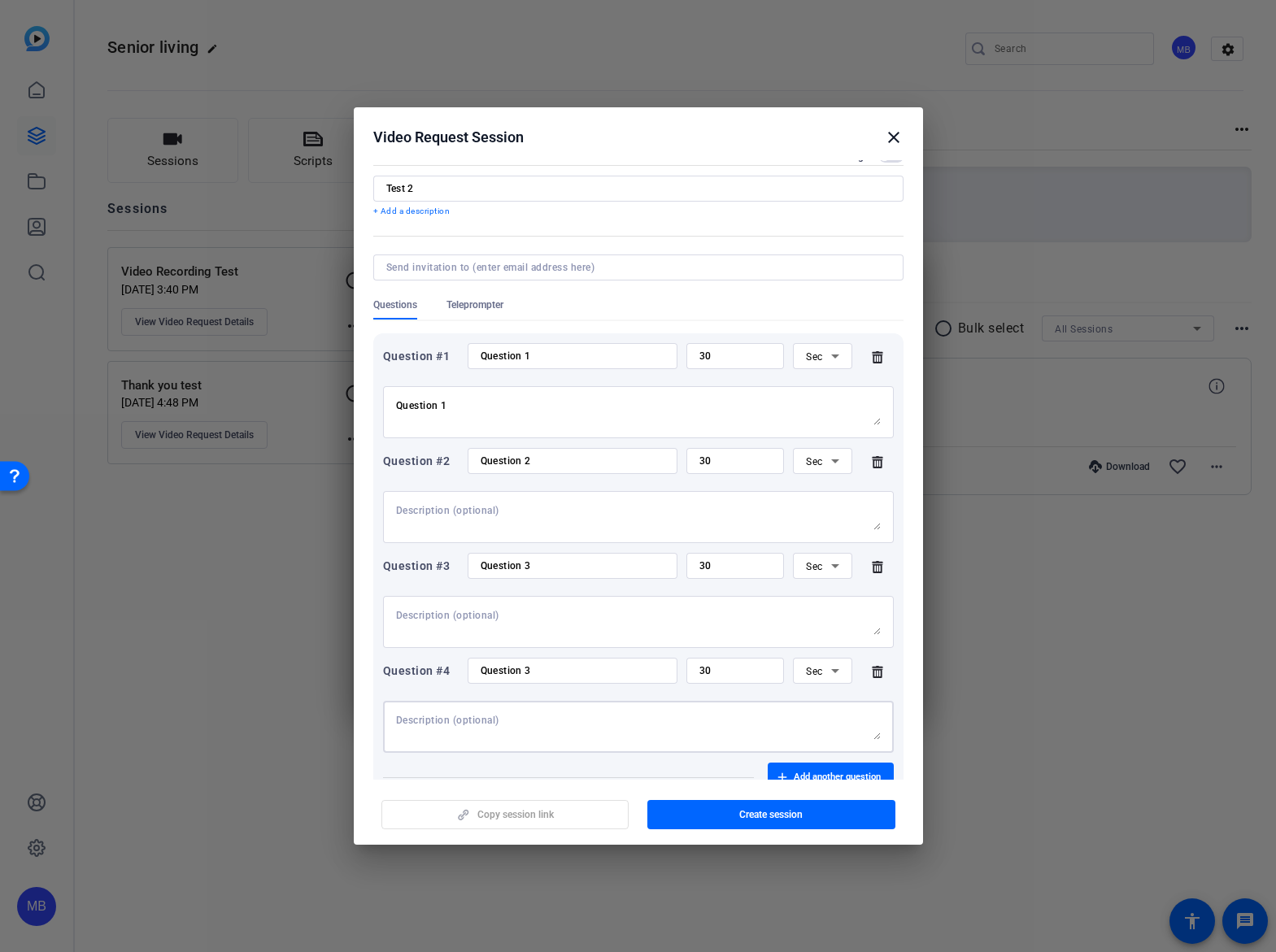
click at [625, 734] on textarea at bounding box center [638, 727] width 484 height 26
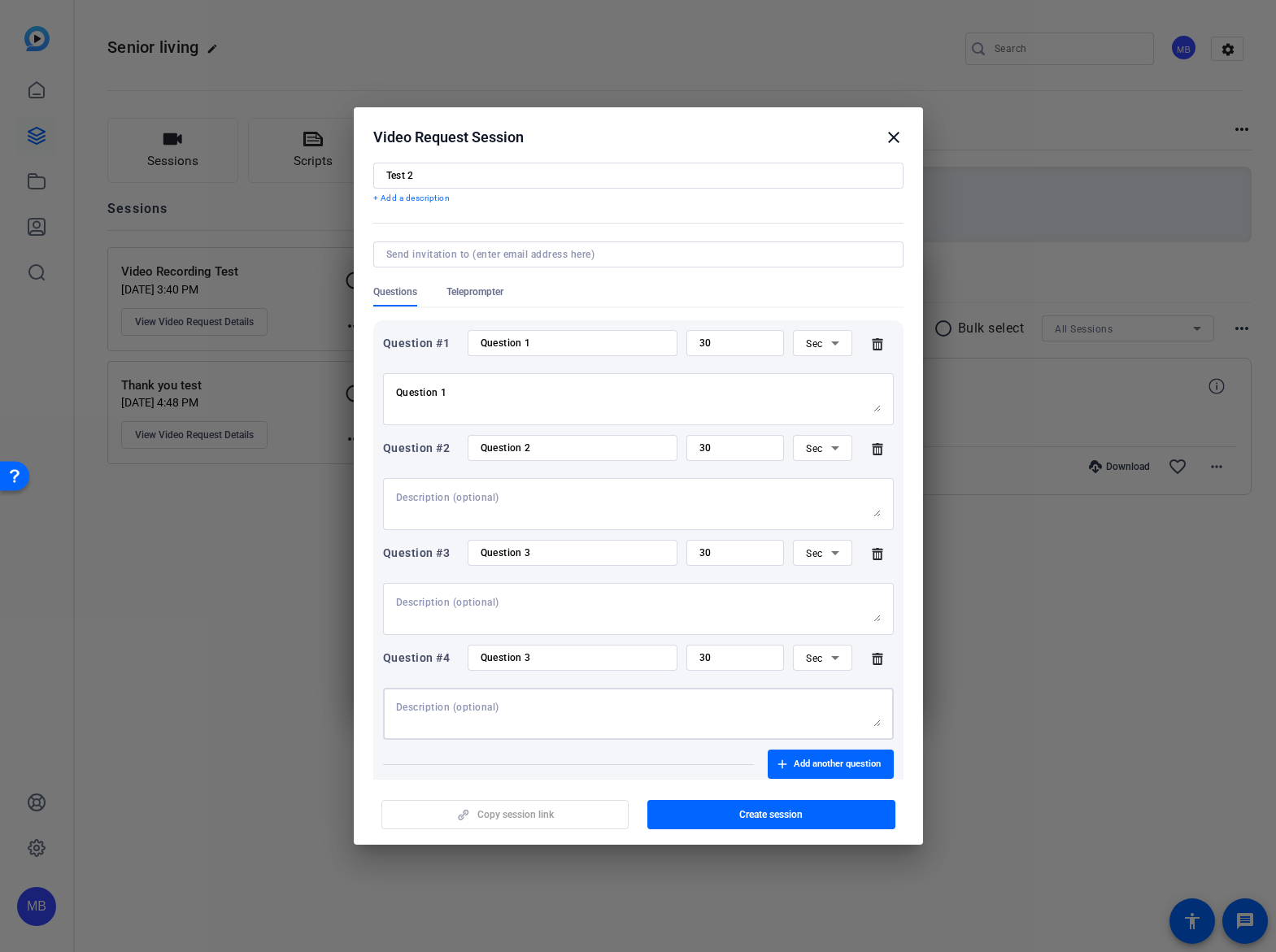
scroll to position [33, 0]
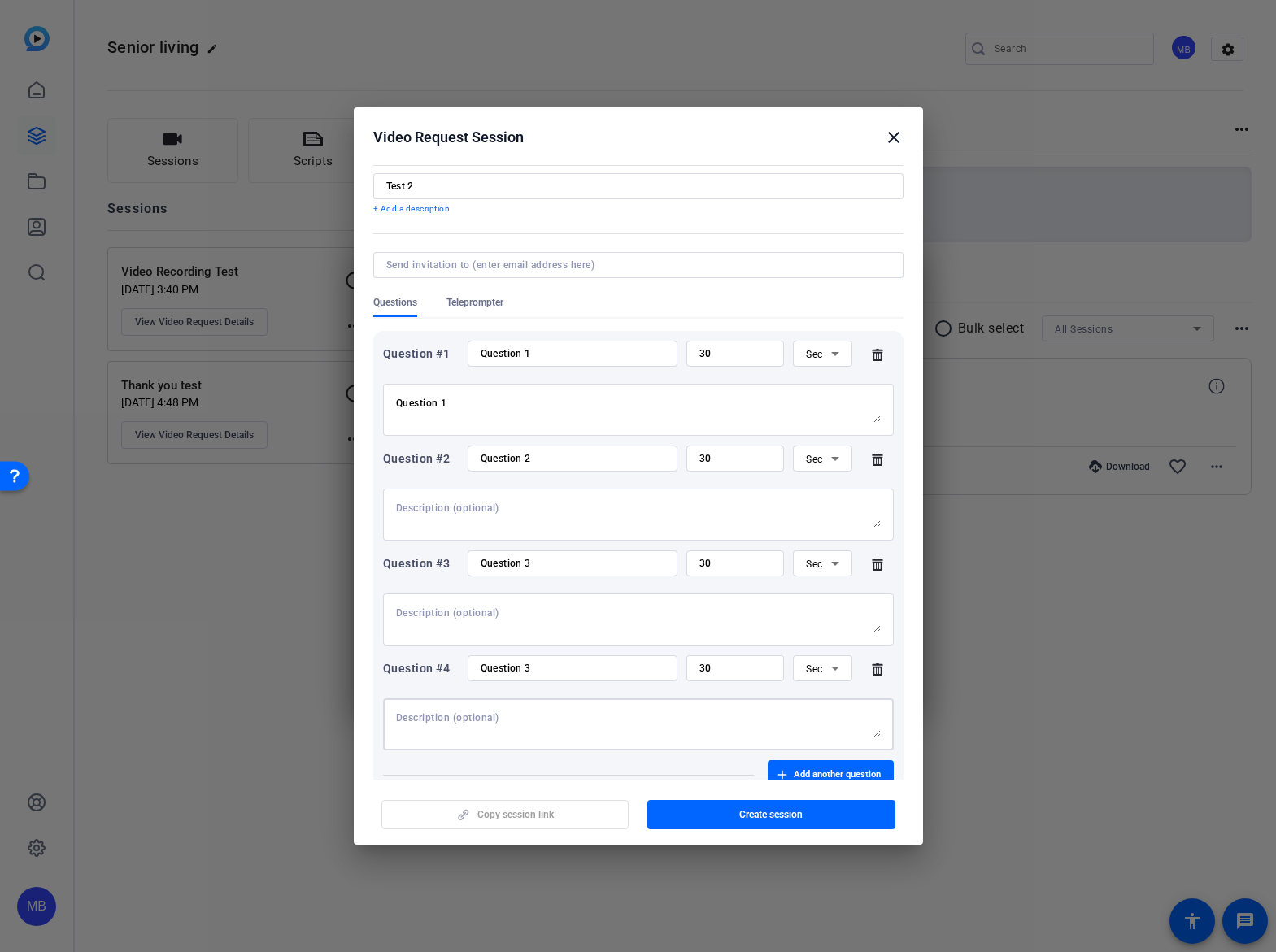
click at [511, 267] on input at bounding box center [635, 264] width 497 height 13
type input "court"
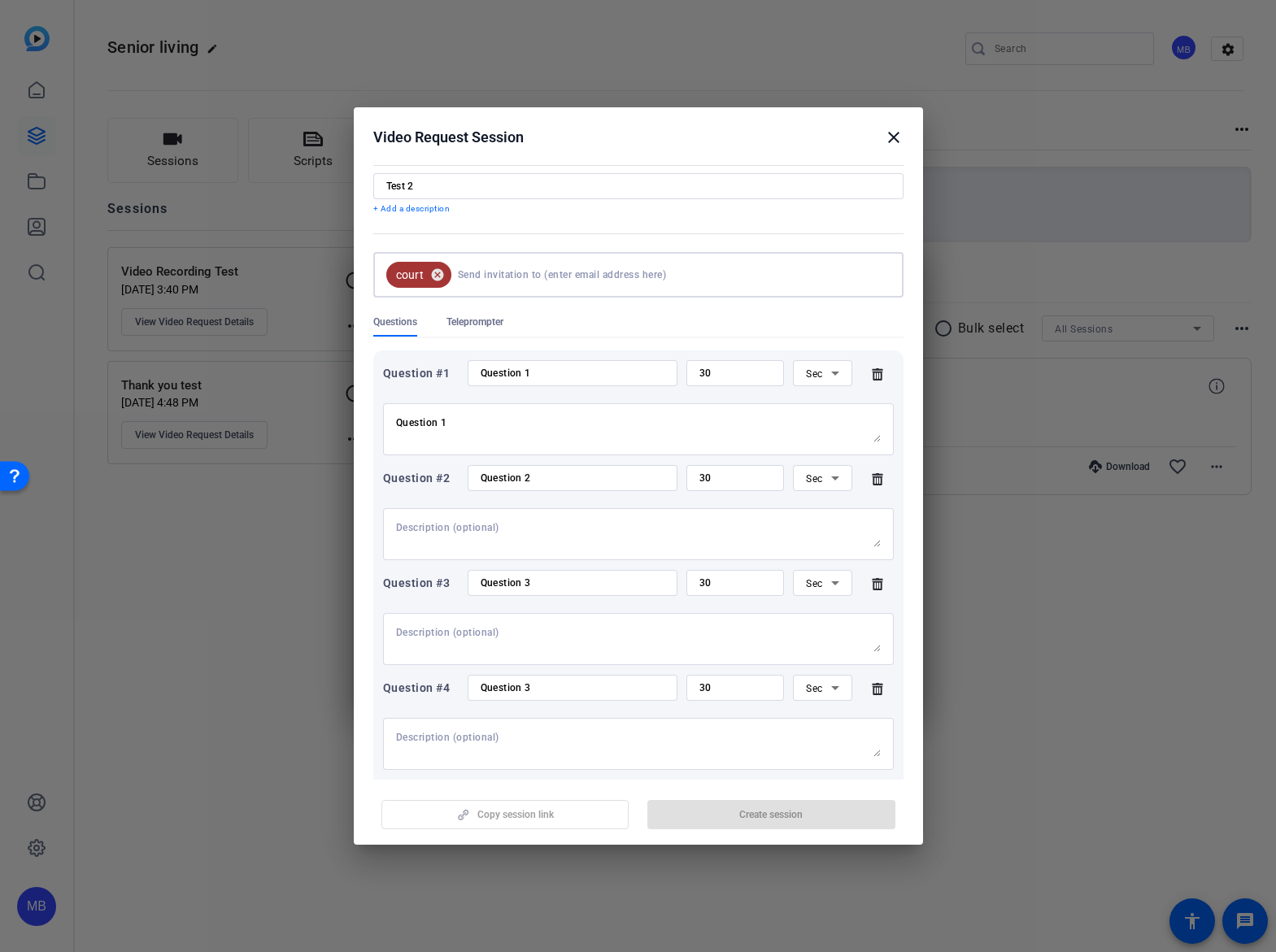
click at [445, 275] on mat-icon "cancel" at bounding box center [437, 275] width 28 height 15
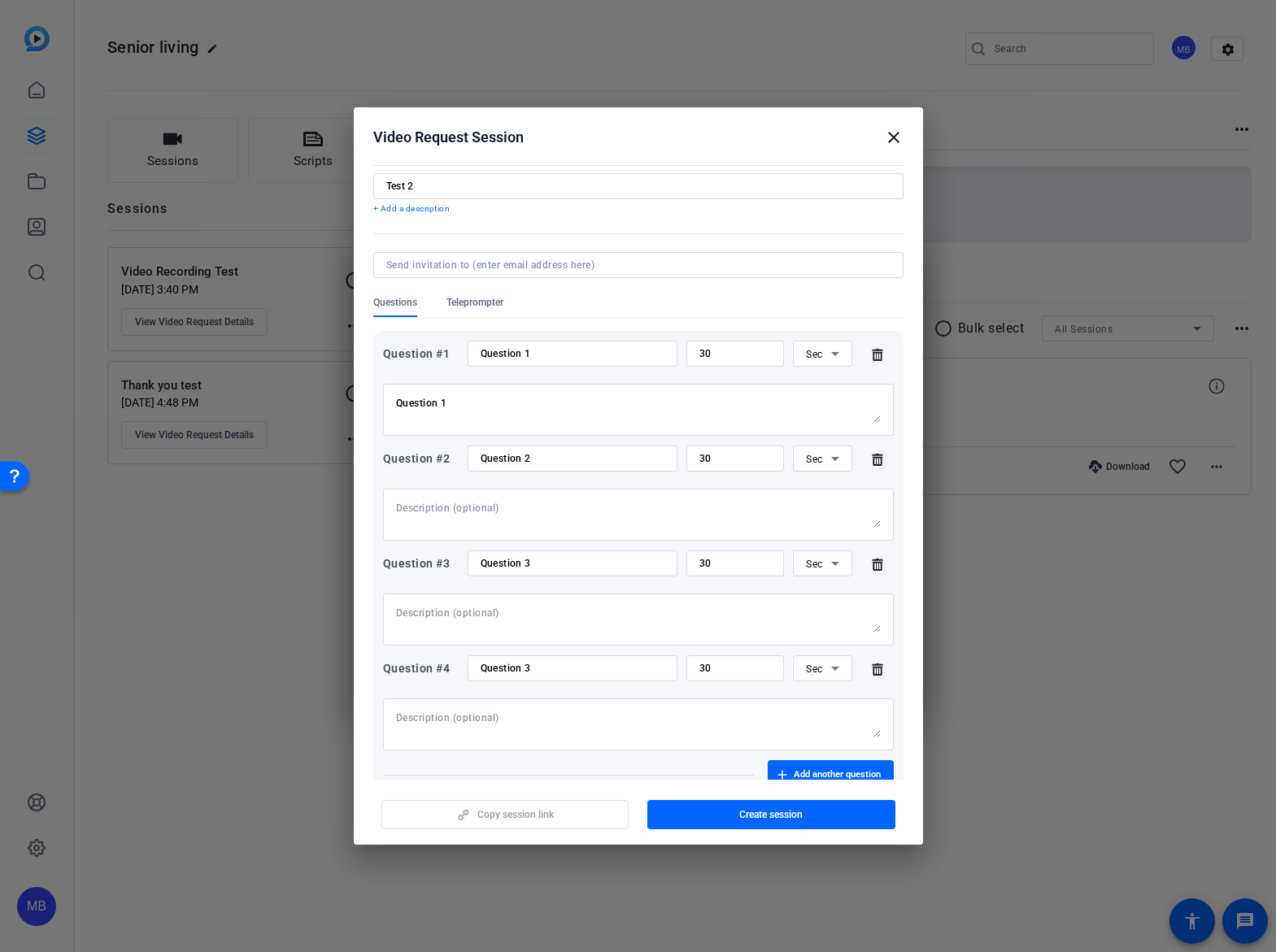
click at [434, 275] on div at bounding box center [638, 265] width 504 height 26
click at [432, 268] on input at bounding box center [635, 264] width 497 height 13
paste input "Courtney Gatto <Courtney.Gatto@marsh.com>"
drag, startPoint x: 465, startPoint y: 263, endPoint x: 228, endPoint y: 260, distance: 237.0
click at [228, 182] on div "Choose how to record close Self Record Easily record yourself or your screen. S…" at bounding box center [150, 177] width 200 height 10
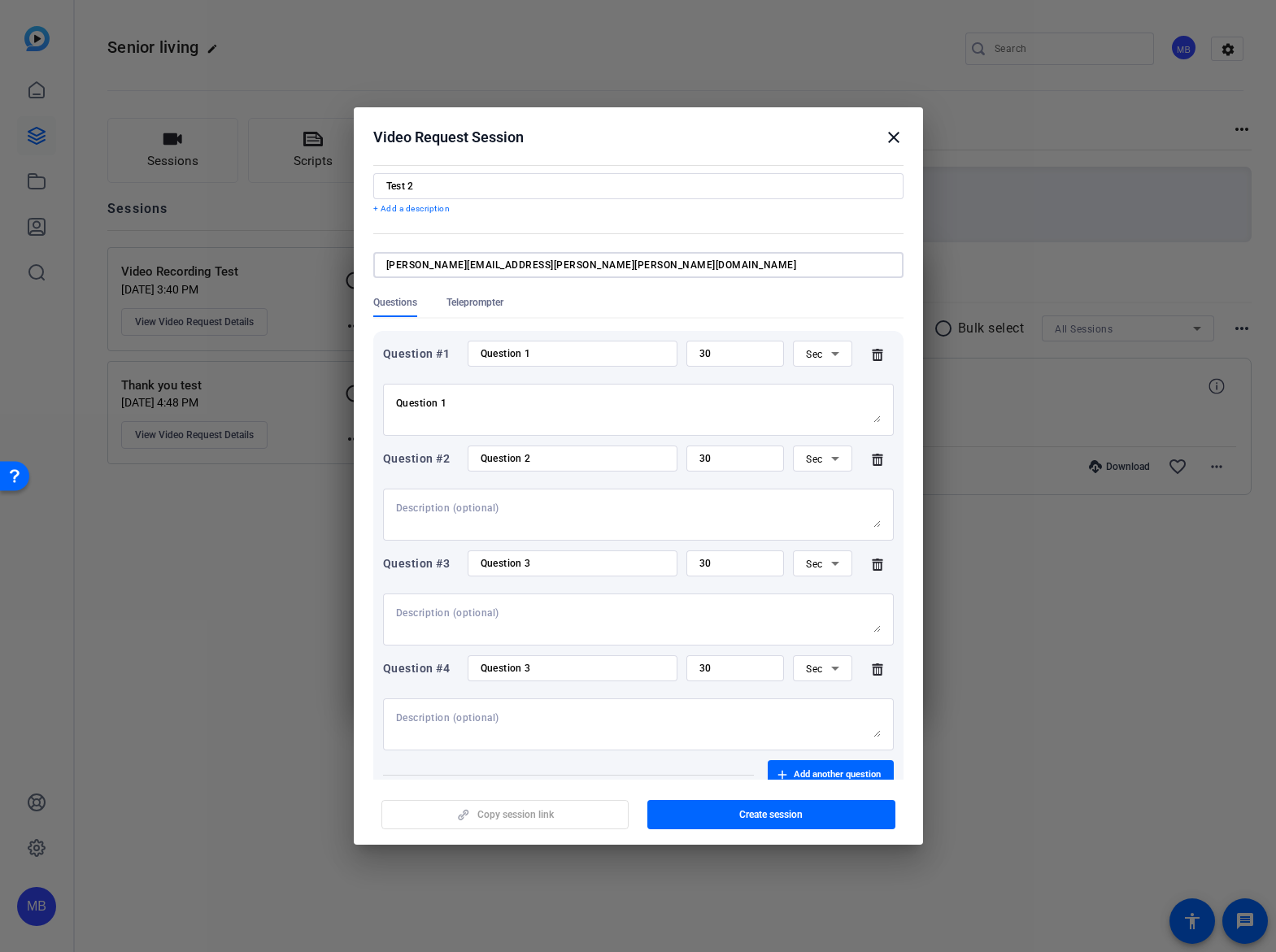
type input "[PERSON_NAME][EMAIL_ADDRESS][PERSON_NAME][PERSON_NAME][DOMAIN_NAME]"
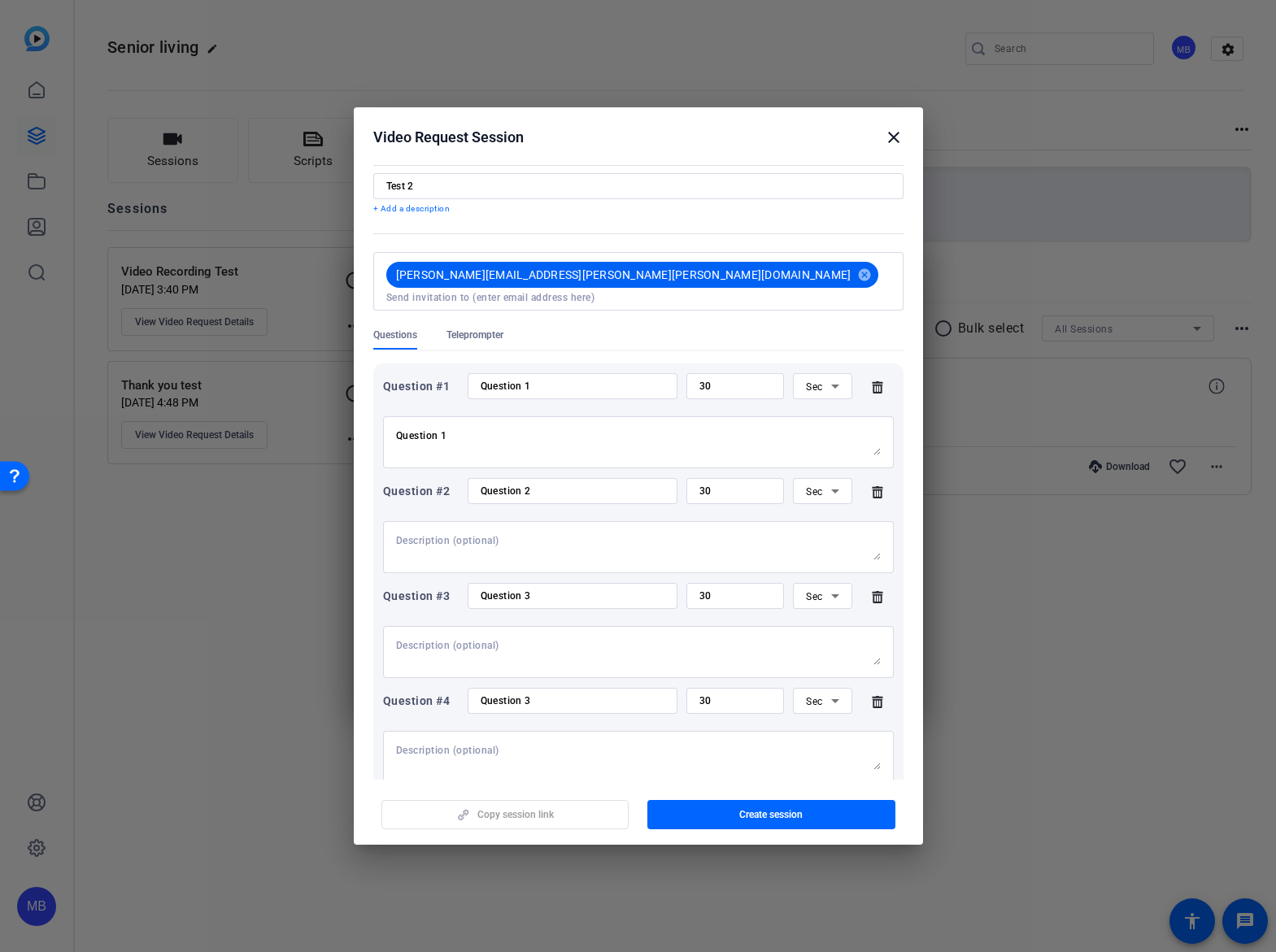
click at [538, 271] on div "Courtney.Gatto@marsh.com cancel" at bounding box center [638, 282] width 504 height 59
drag, startPoint x: 603, startPoint y: 273, endPoint x: 649, endPoint y: 282, distance: 46.9
click at [605, 291] on input at bounding box center [638, 297] width 504 height 13
click at [632, 291] on input at bounding box center [638, 297] width 504 height 13
paste input "Scelsa, Sarah <Sarah.Scelsa@marsh.com>"
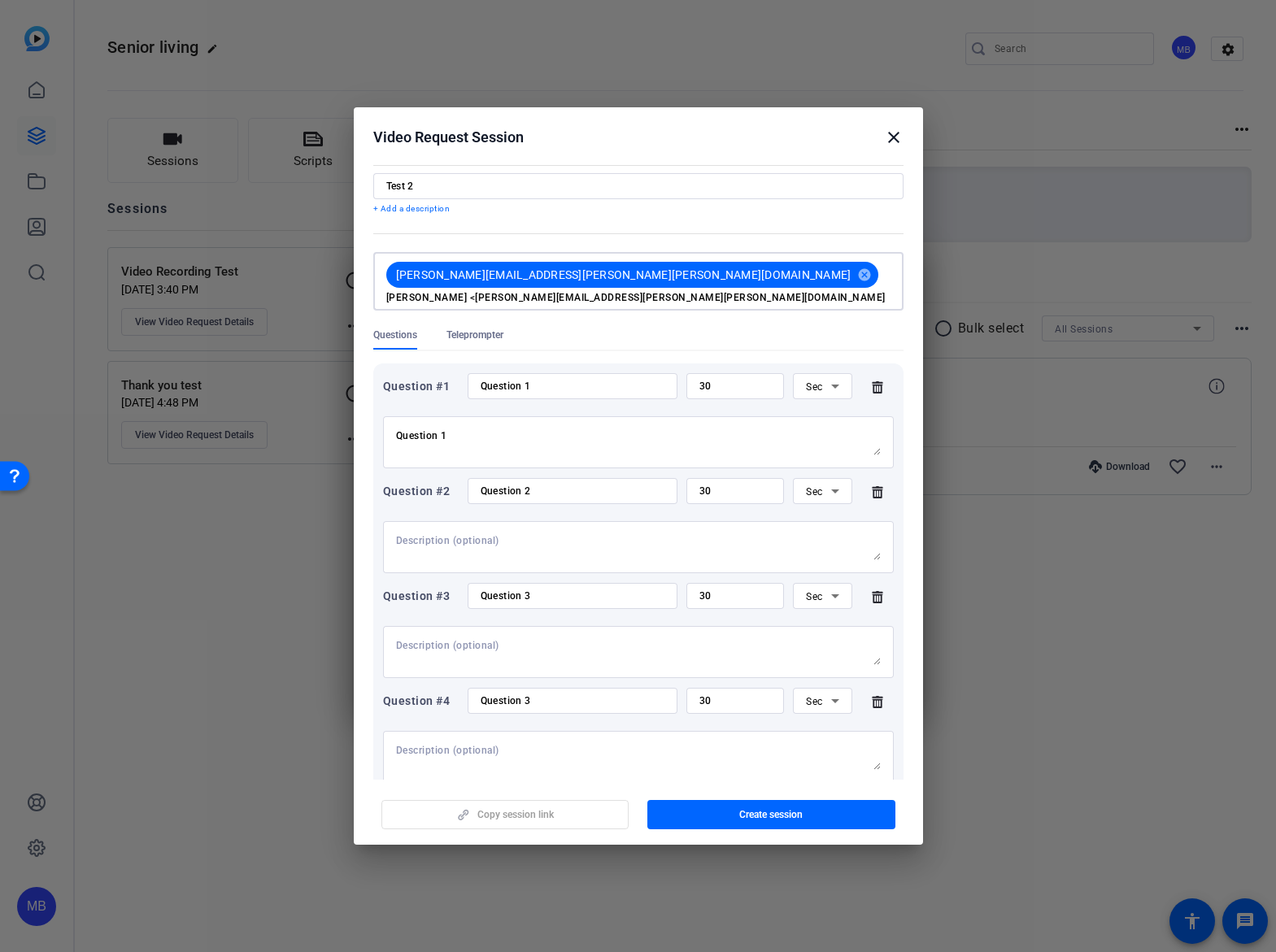
drag, startPoint x: 651, startPoint y: 275, endPoint x: 577, endPoint y: 274, distance: 74.0
click at [577, 291] on input "Scelsa, Sarah <Sarah.Scelsa@marsh.com" at bounding box center [638, 297] width 504 height 13
type input "Sarah.Scelsa@marsh.com,"
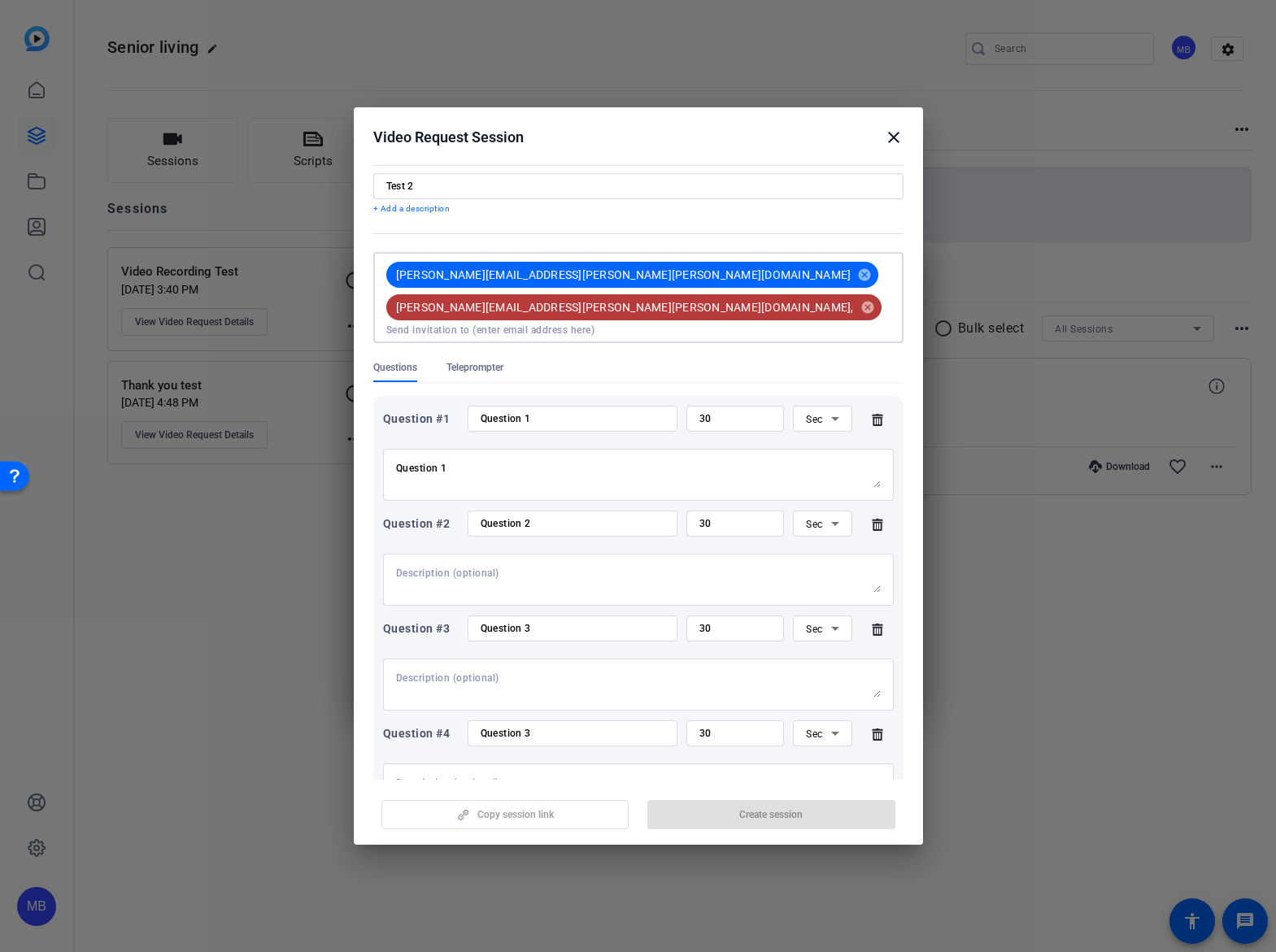
scroll to position [81, 0]
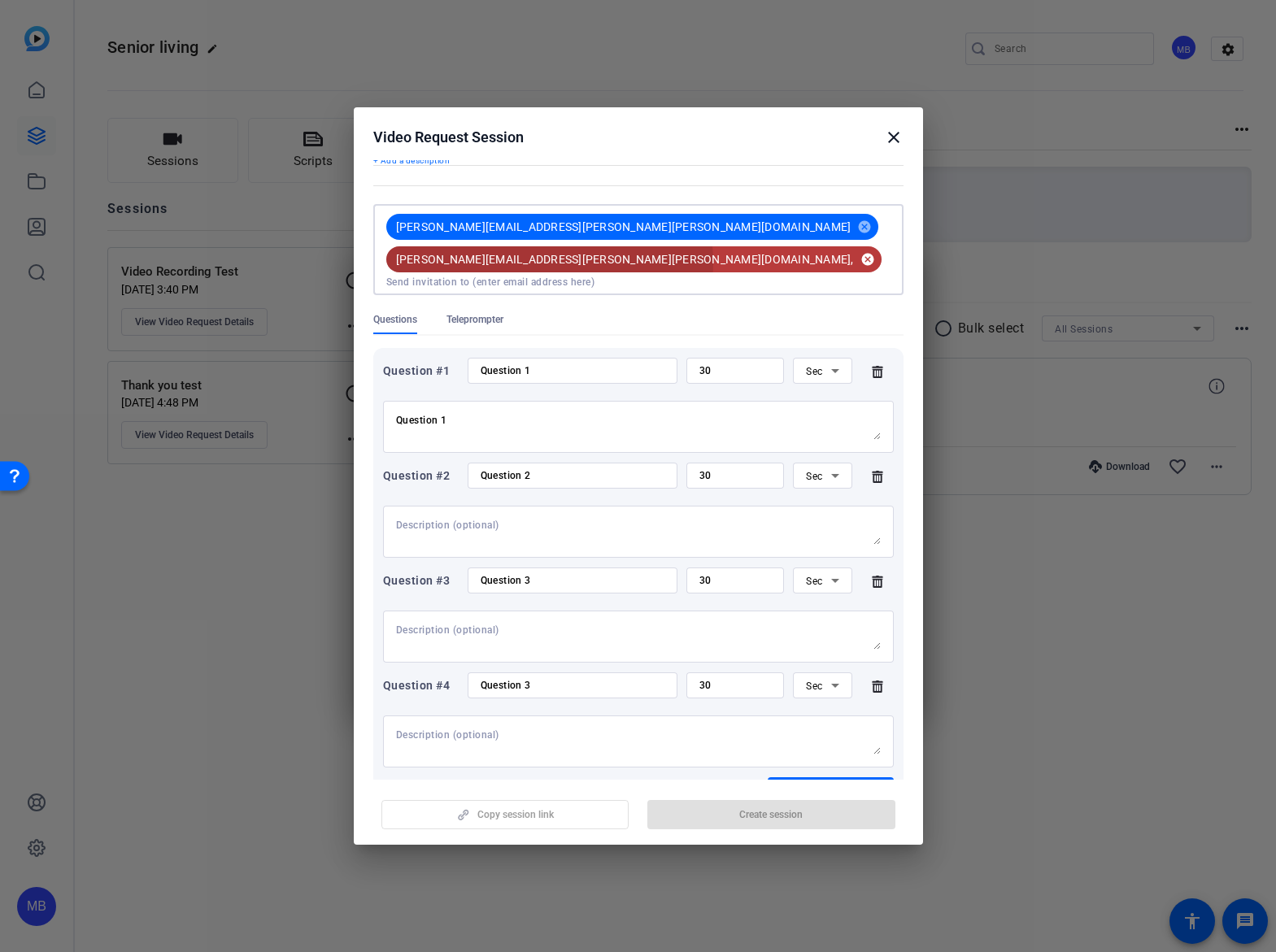
click at [853, 252] on mat-icon "cancel" at bounding box center [867, 259] width 28 height 15
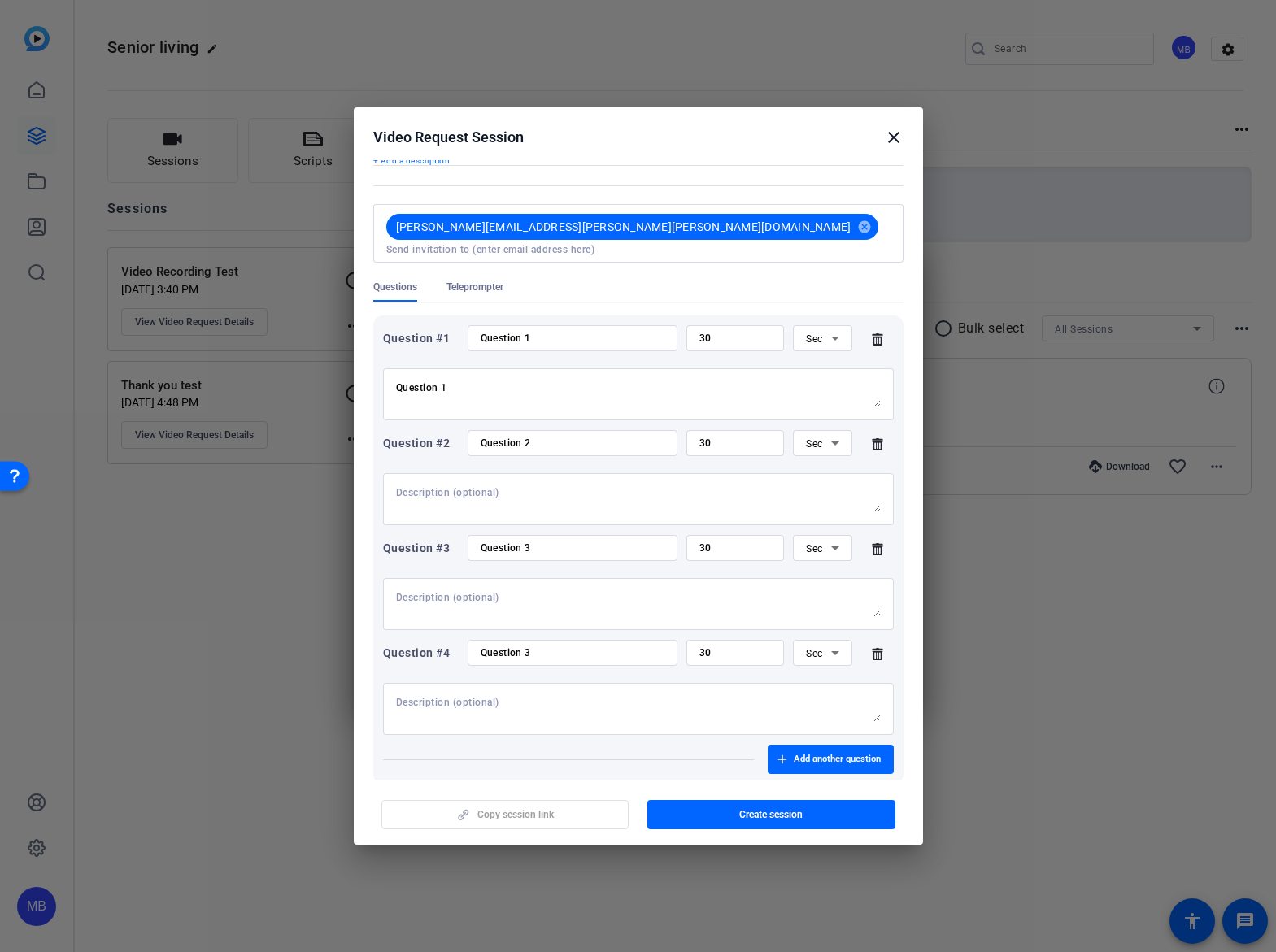
click at [716, 243] on input at bounding box center [638, 249] width 504 height 13
paste input "Scelsa, Sarah <Sarah.Scelsa@marsh.com>"
drag, startPoint x: 650, startPoint y: 224, endPoint x: 565, endPoint y: 224, distance: 85.0
click at [565, 224] on div "Courtney.Gatto@marsh.com cancel Scelsa, Sarah <Sarah.Scelsa@marsh.com" at bounding box center [634, 233] width 510 height 46
type input "[PERSON_NAME][EMAIL_ADDRESS][PERSON_NAME][PERSON_NAME][DOMAIN_NAME]"
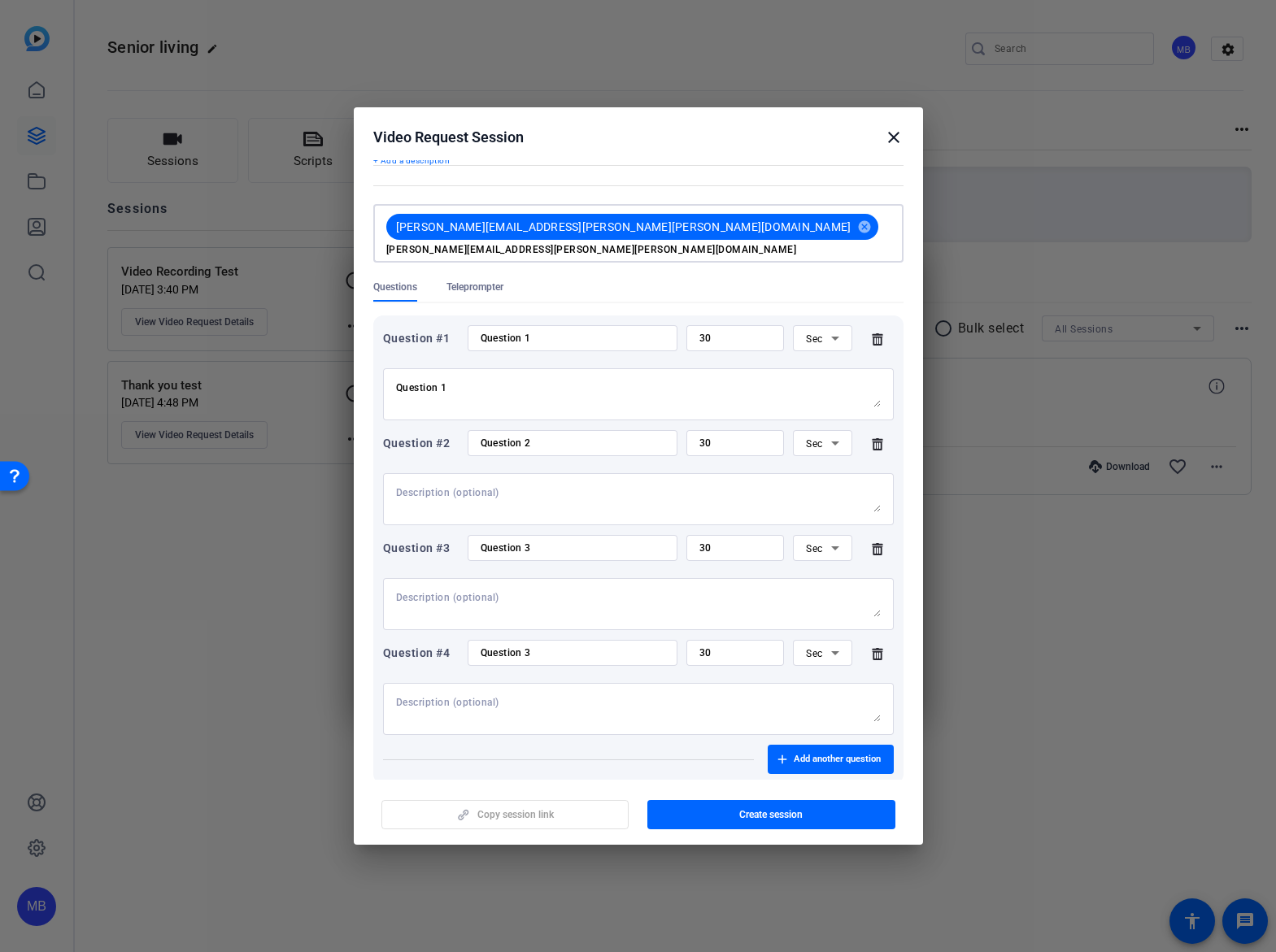
click at [721, 243] on input "[PERSON_NAME][EMAIL_ADDRESS][PERSON_NAME][PERSON_NAME][DOMAIN_NAME]" at bounding box center [638, 249] width 504 height 13
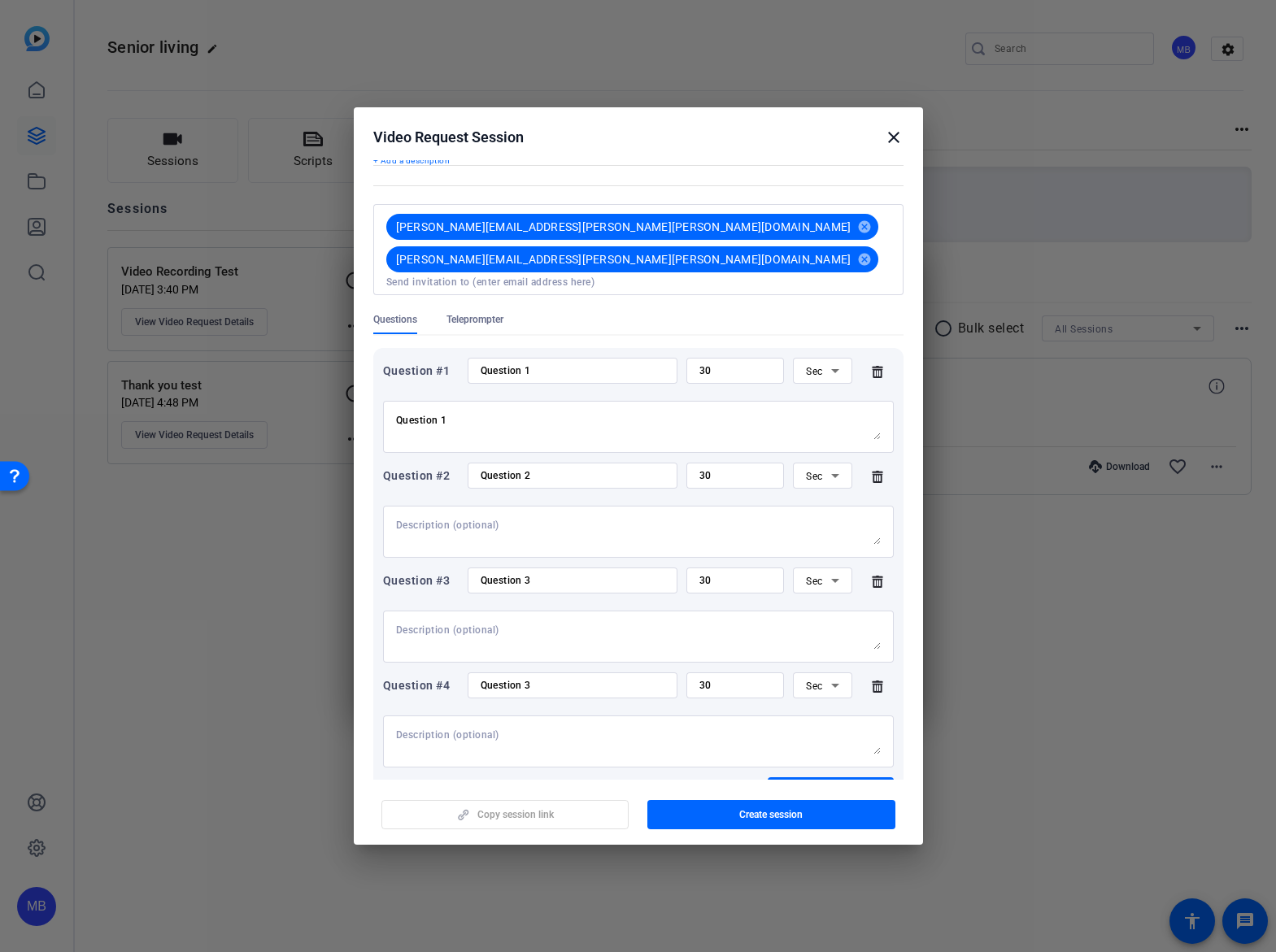
click at [800, 230] on div "Courtney.Gatto@marsh.com cancel Sarah.Scelsa@marsh.com cancel" at bounding box center [634, 249] width 510 height 78
click at [768, 227] on div "Courtney.Gatto@marsh.com cancel Sarah.Scelsa@marsh.com cancel" at bounding box center [634, 249] width 510 height 78
click at [683, 275] on input at bounding box center [638, 282] width 504 height 13
type input "[PERSON_NAME][EMAIL_ADDRESS][DOMAIN_NAME]"
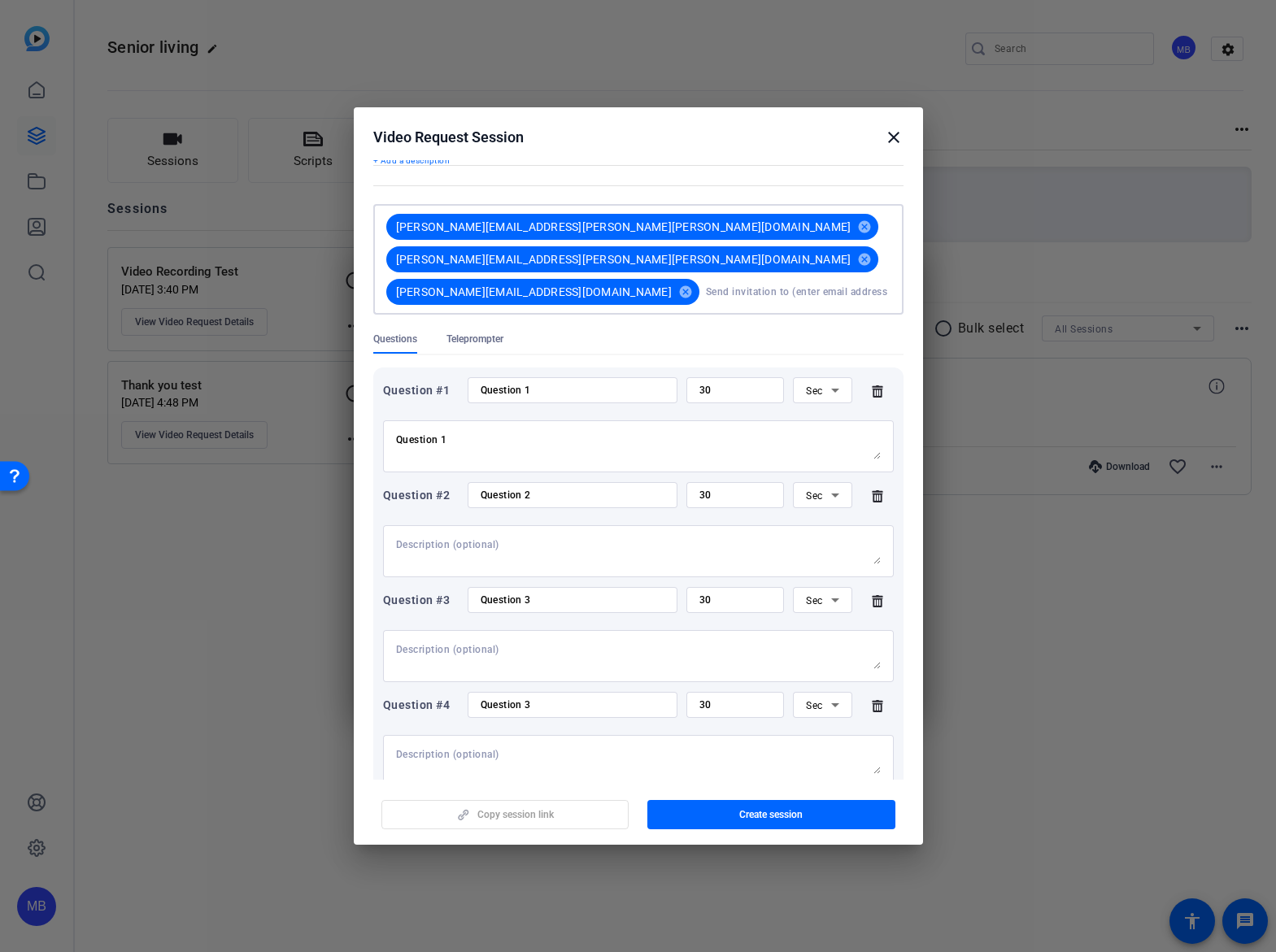
click at [821, 810] on span "button" at bounding box center [771, 814] width 248 height 39
click at [899, 137] on mat-icon "close" at bounding box center [893, 137] width 20 height 20
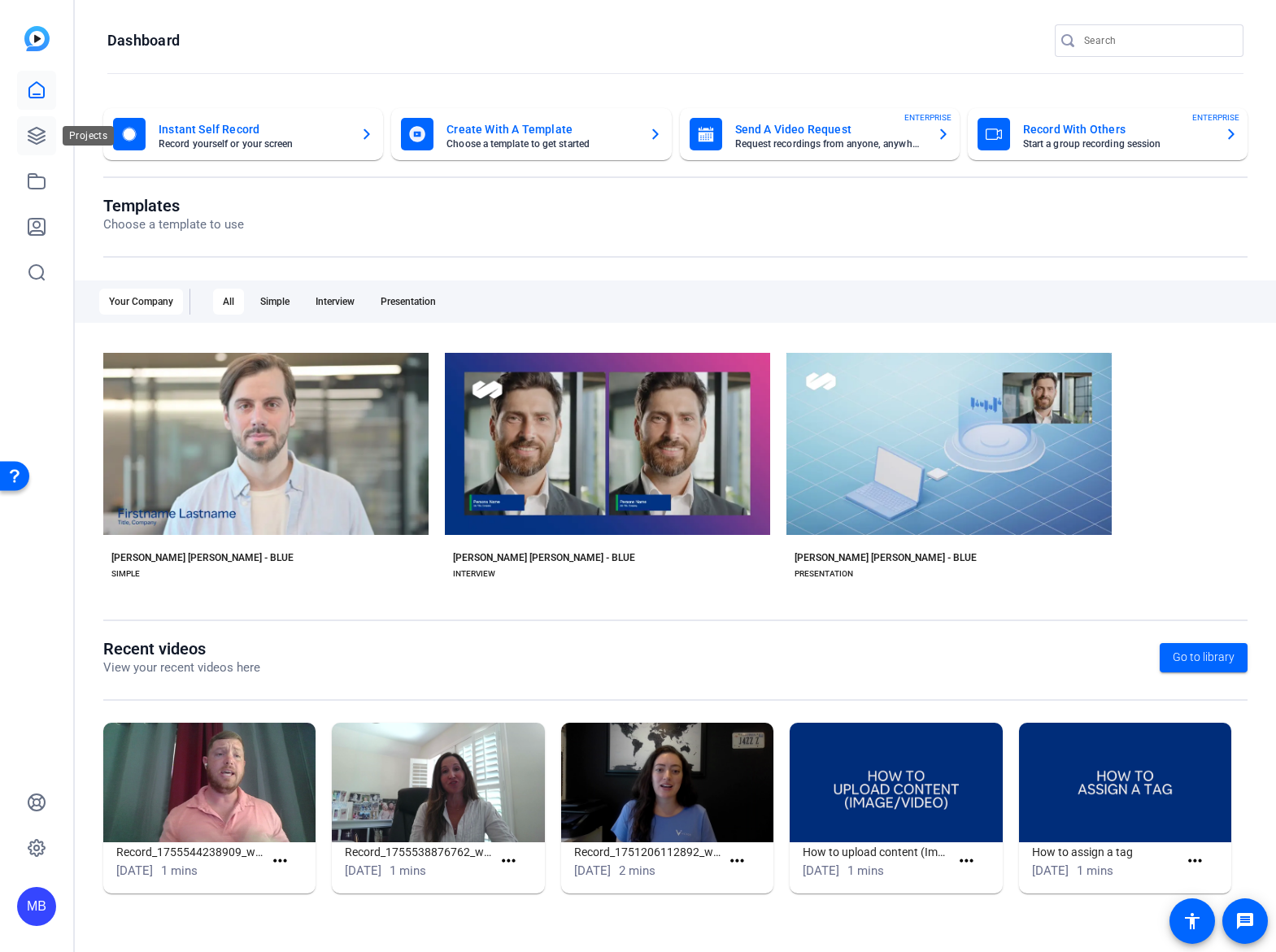
click at [33, 129] on icon at bounding box center [36, 135] width 20 height 20
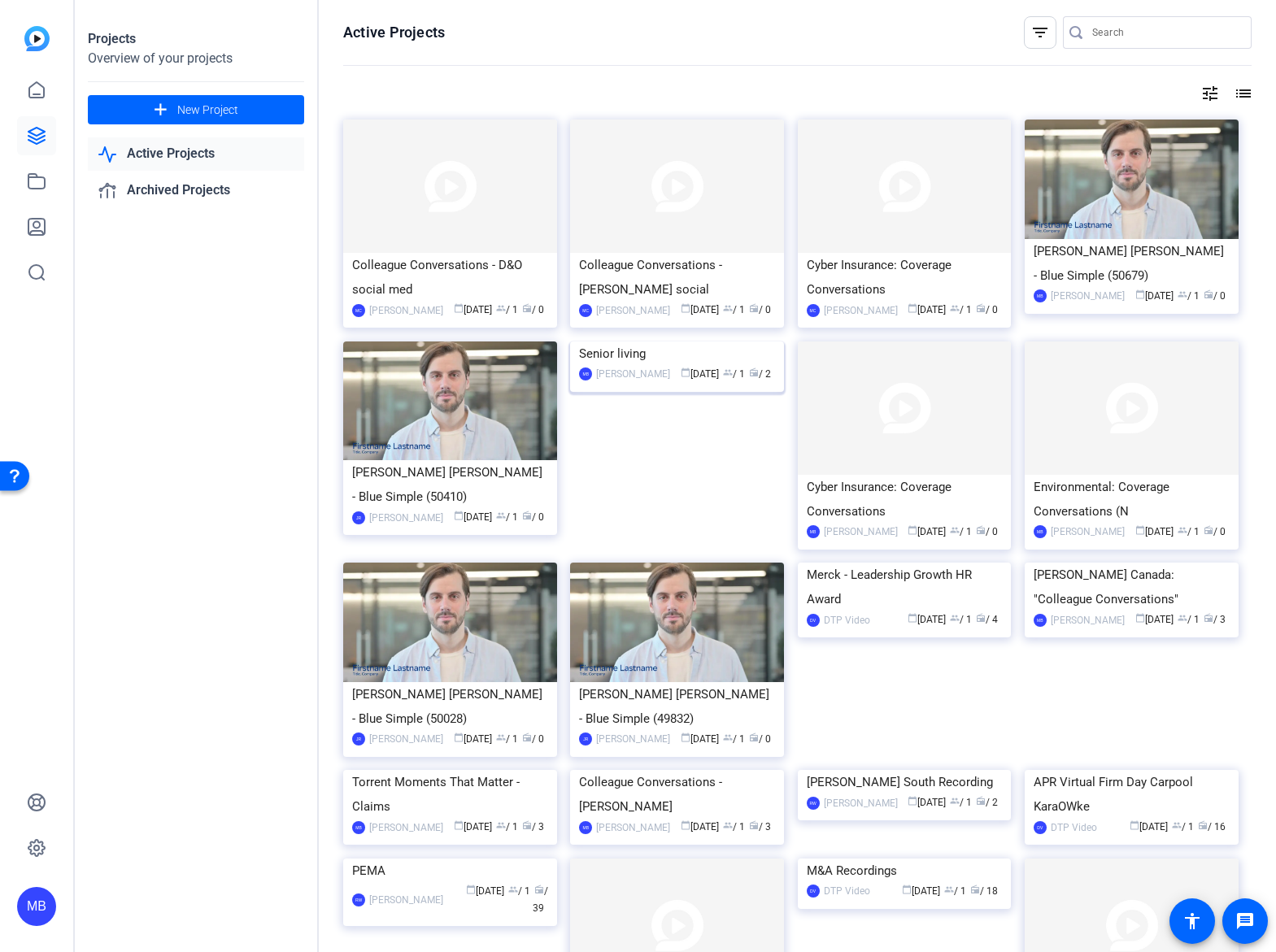
click at [694, 366] on div "Senior living" at bounding box center [677, 353] width 196 height 24
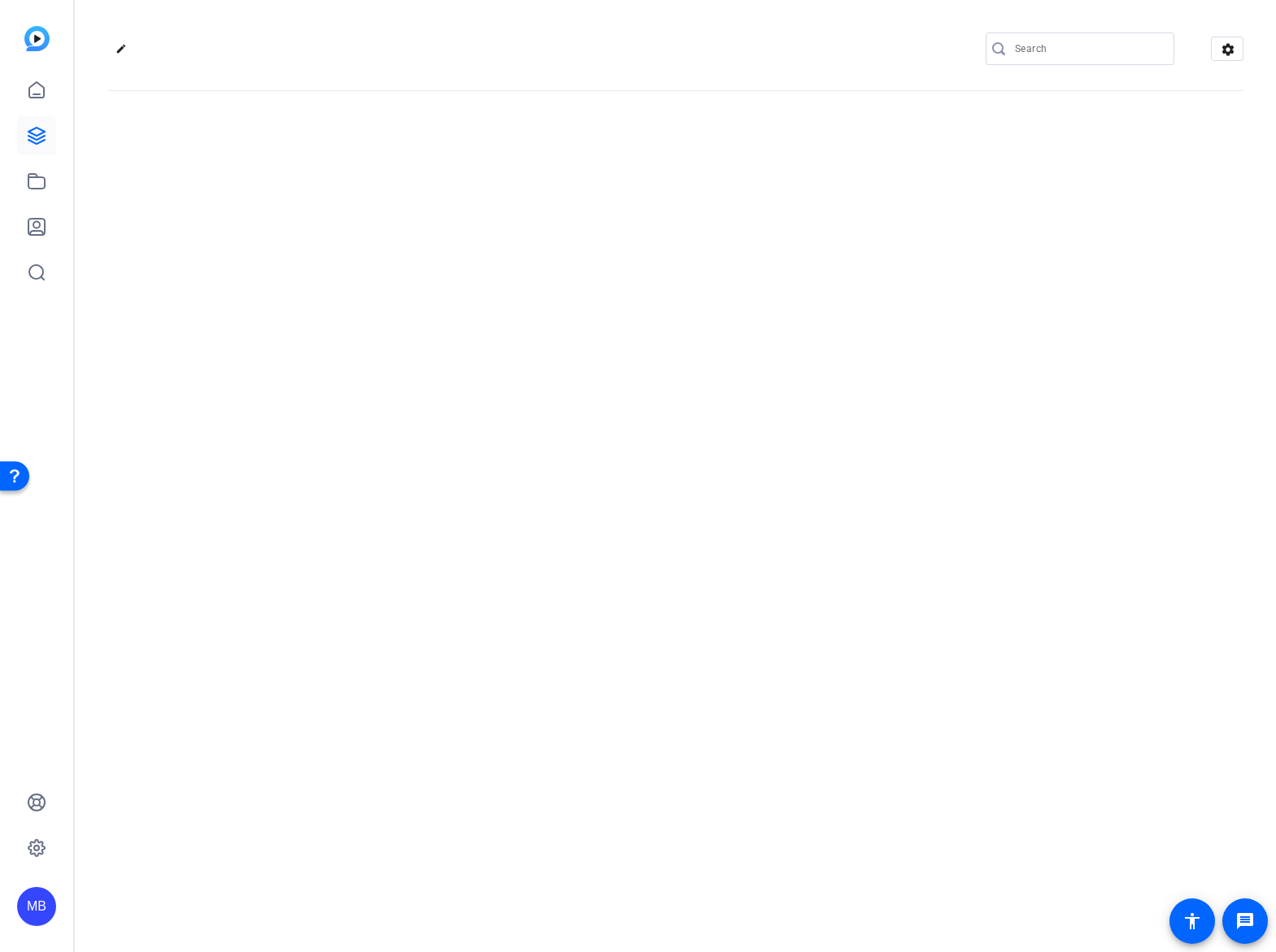
click at [694, 488] on div "edit settings" at bounding box center [675, 476] width 1201 height 952
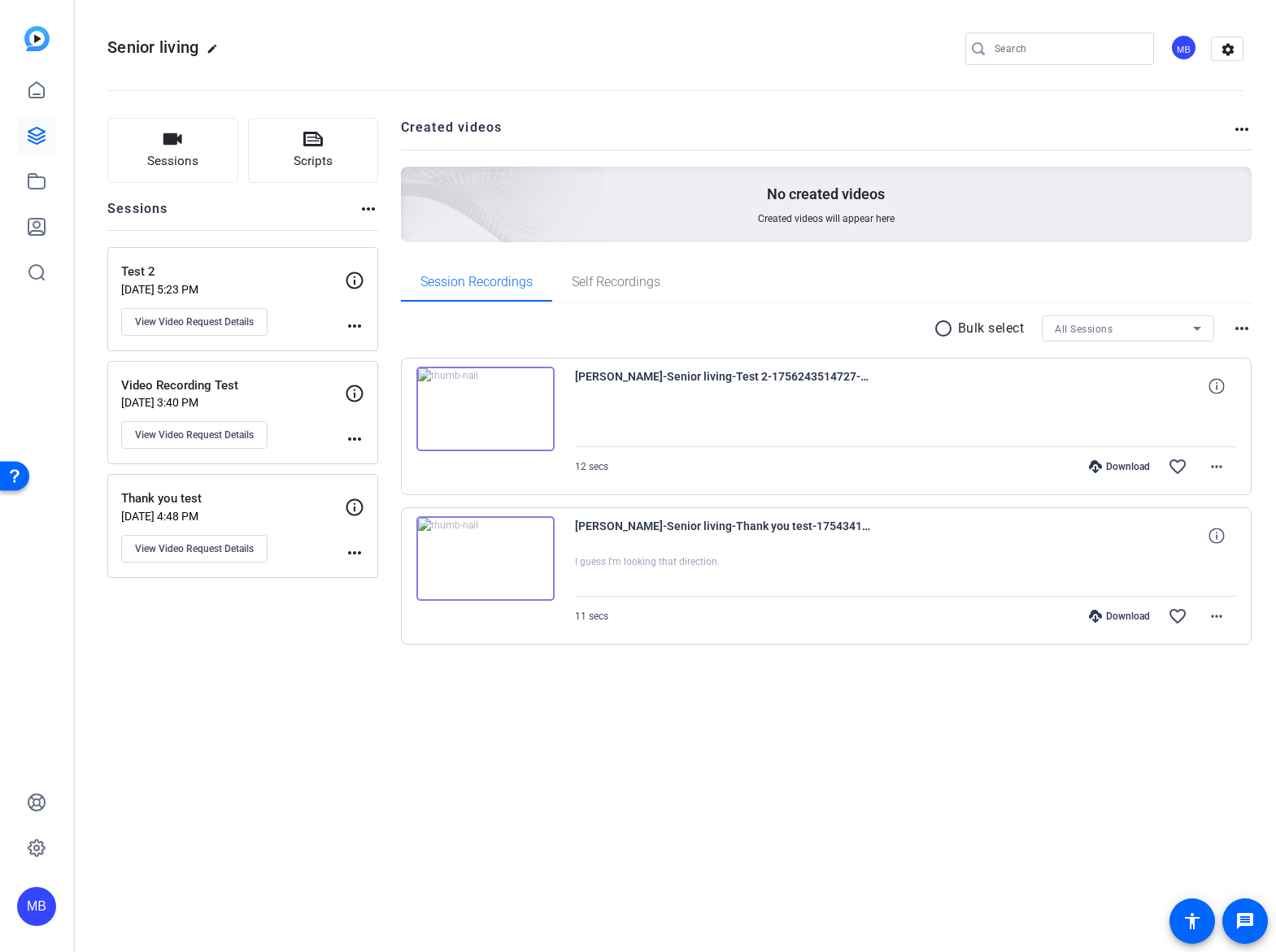
click at [773, 742] on div "Senior living edit MB settings Sessions Scripts Sessions more_horiz Test 2 [DAT…" at bounding box center [675, 476] width 1201 height 952
click at [504, 424] on img at bounding box center [486, 409] width 139 height 85
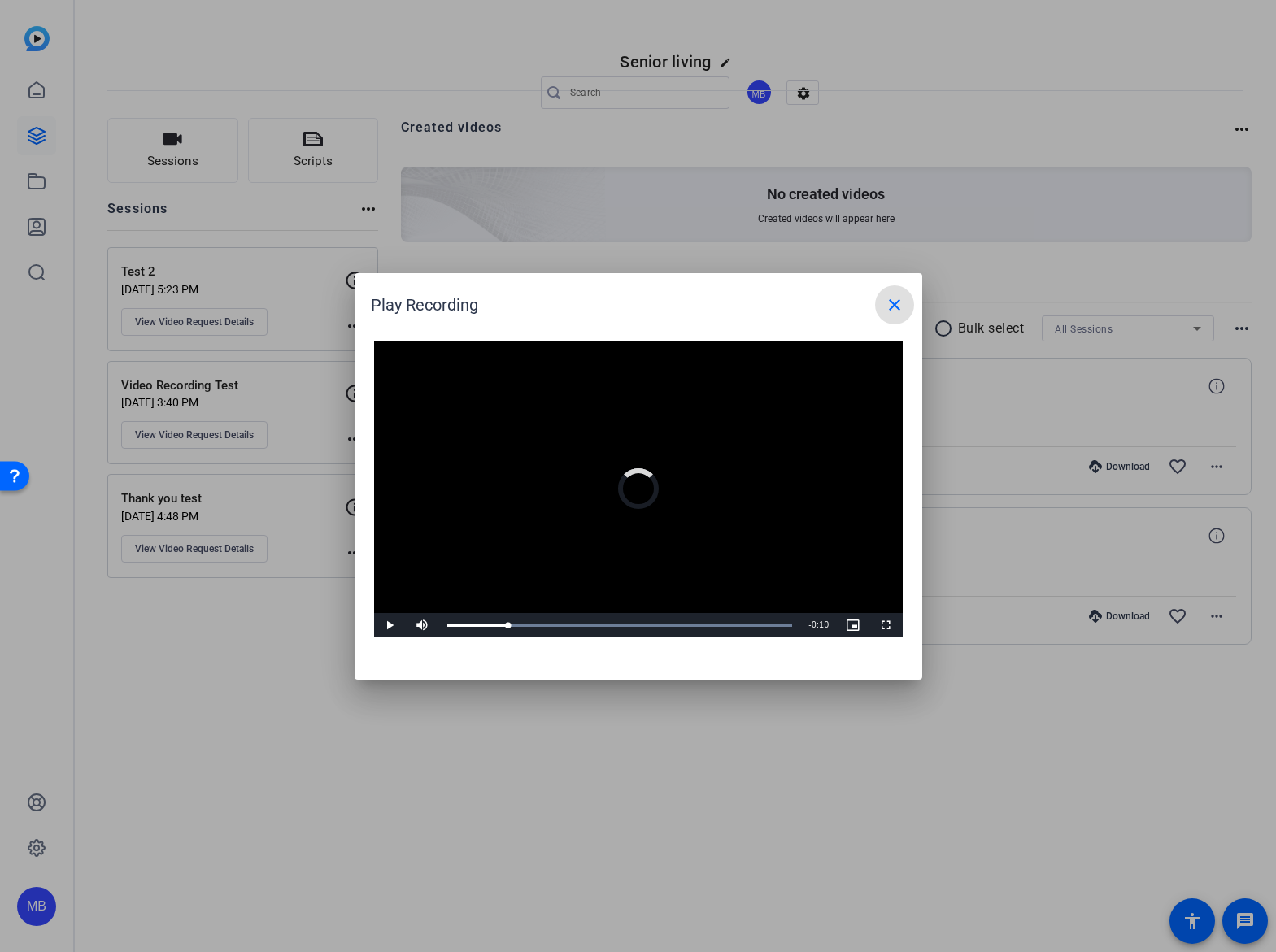
drag, startPoint x: 779, startPoint y: 624, endPoint x: 408, endPoint y: 615, distance: 371.1
click at [408, 616] on div "Play Mute Current Time 0:02 / Duration 0:11 Loaded : 100.00% 0:01 0:02 Stream T…" at bounding box center [638, 625] width 528 height 24
click at [892, 303] on mat-icon "close" at bounding box center [894, 305] width 20 height 20
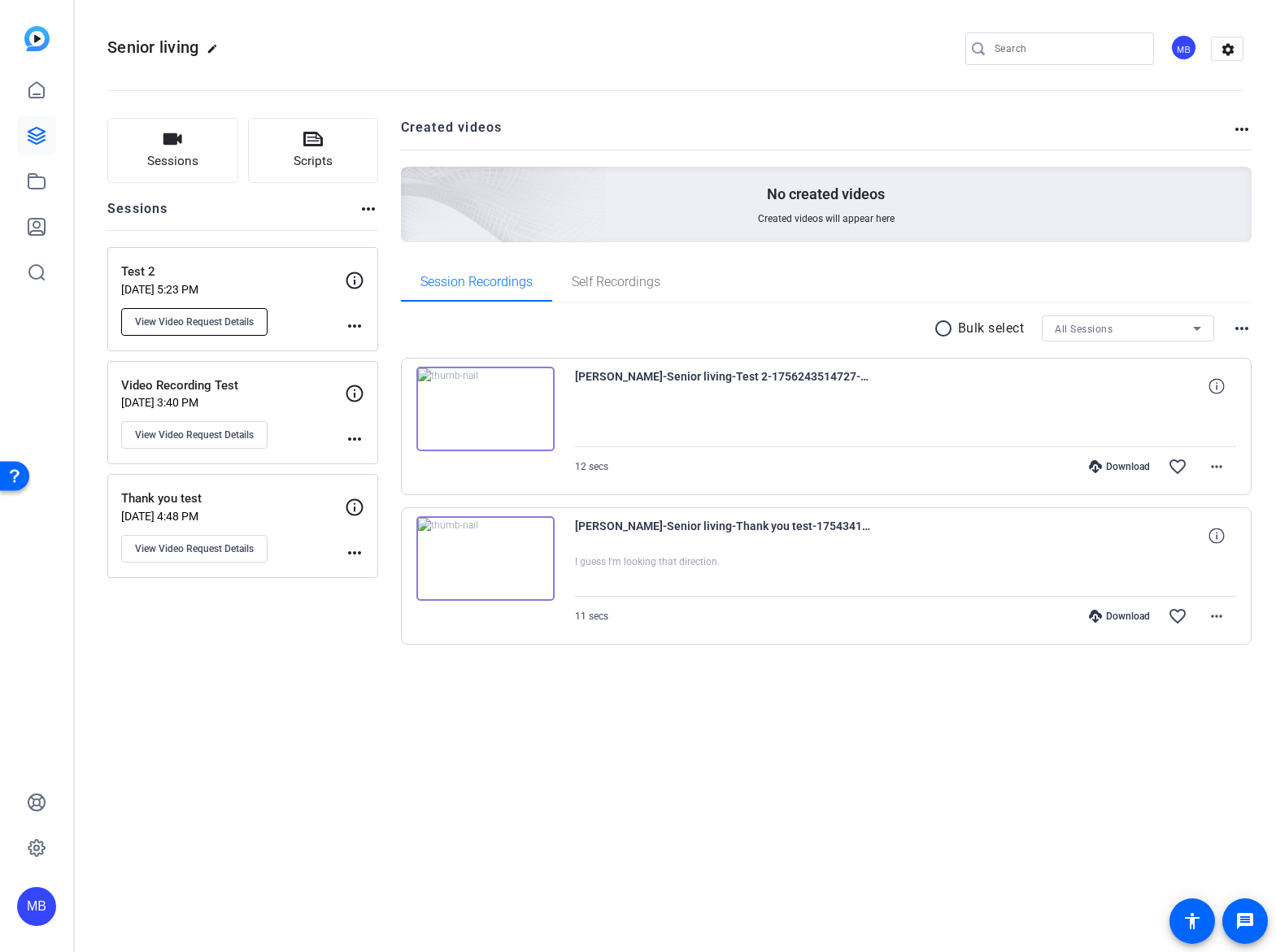
click at [192, 319] on span "View Video Request Details" at bounding box center [194, 321] width 119 height 13
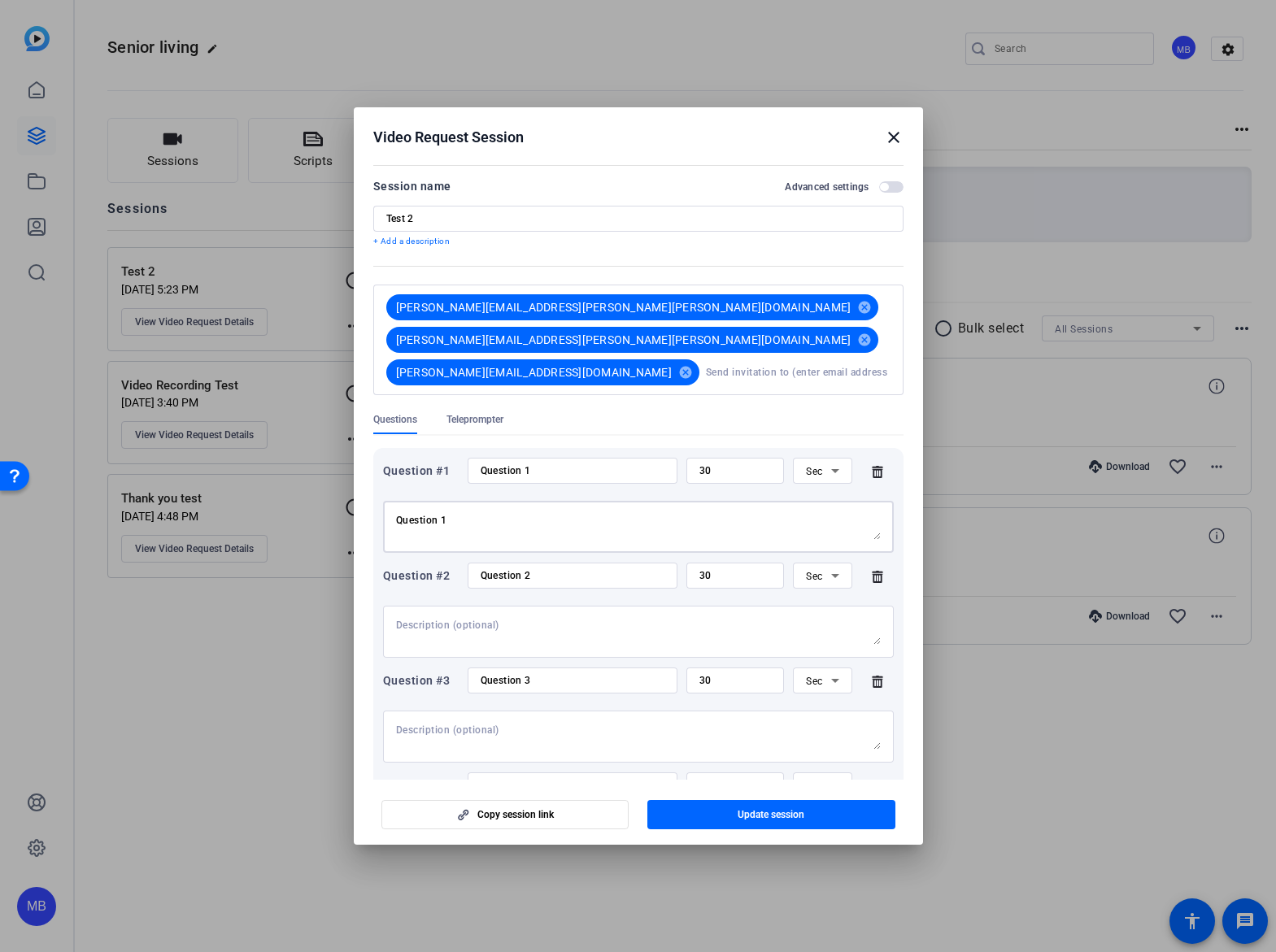
drag, startPoint x: 549, startPoint y: 494, endPoint x: 559, endPoint y: 489, distance: 11.2
click at [551, 514] on textarea "Question 1" at bounding box center [638, 527] width 484 height 26
click at [879, 184] on button "Advanced settings" at bounding box center [891, 186] width 24 height 11
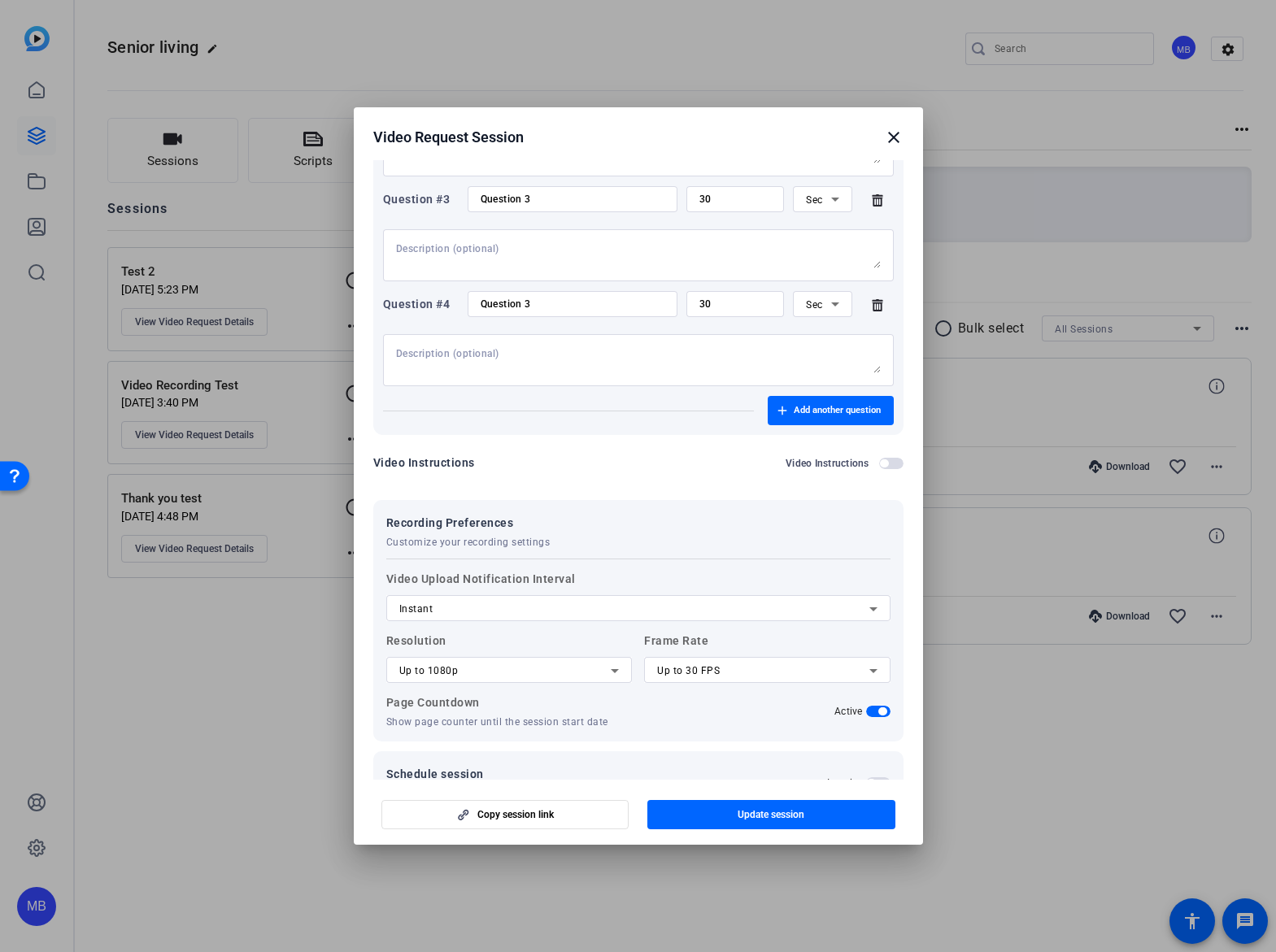
scroll to position [482, 0]
drag, startPoint x: 487, startPoint y: 577, endPoint x: 610, endPoint y: 513, distance: 138.7
click at [610, 513] on div "Recording Preferences Customize your recording settings Video Upload Notificati…" at bounding box center [638, 618] width 530 height 242
click at [611, 515] on div "Recording Preferences Customize your recording settings" at bounding box center [638, 528] width 504 height 36
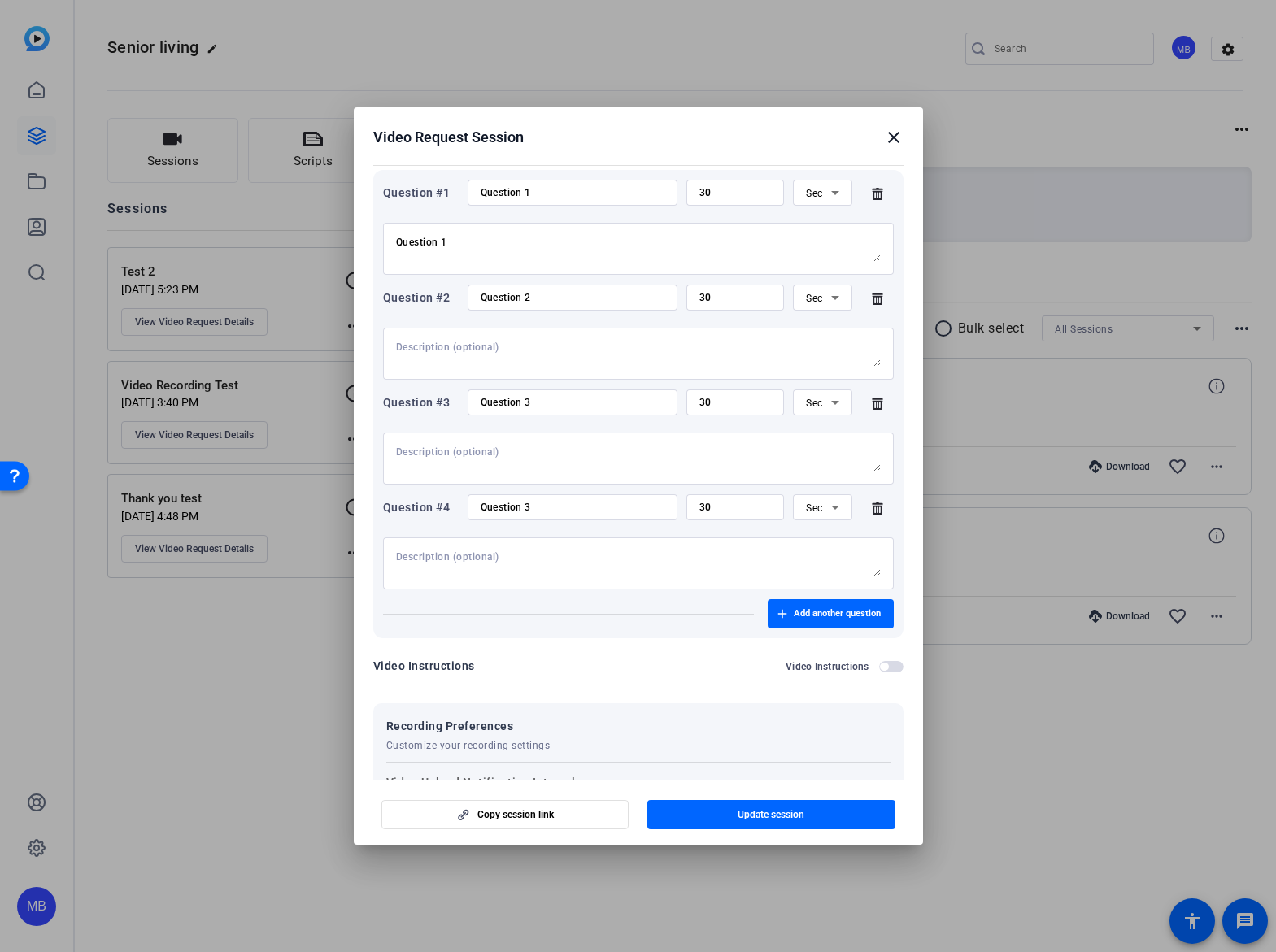
scroll to position [0, 0]
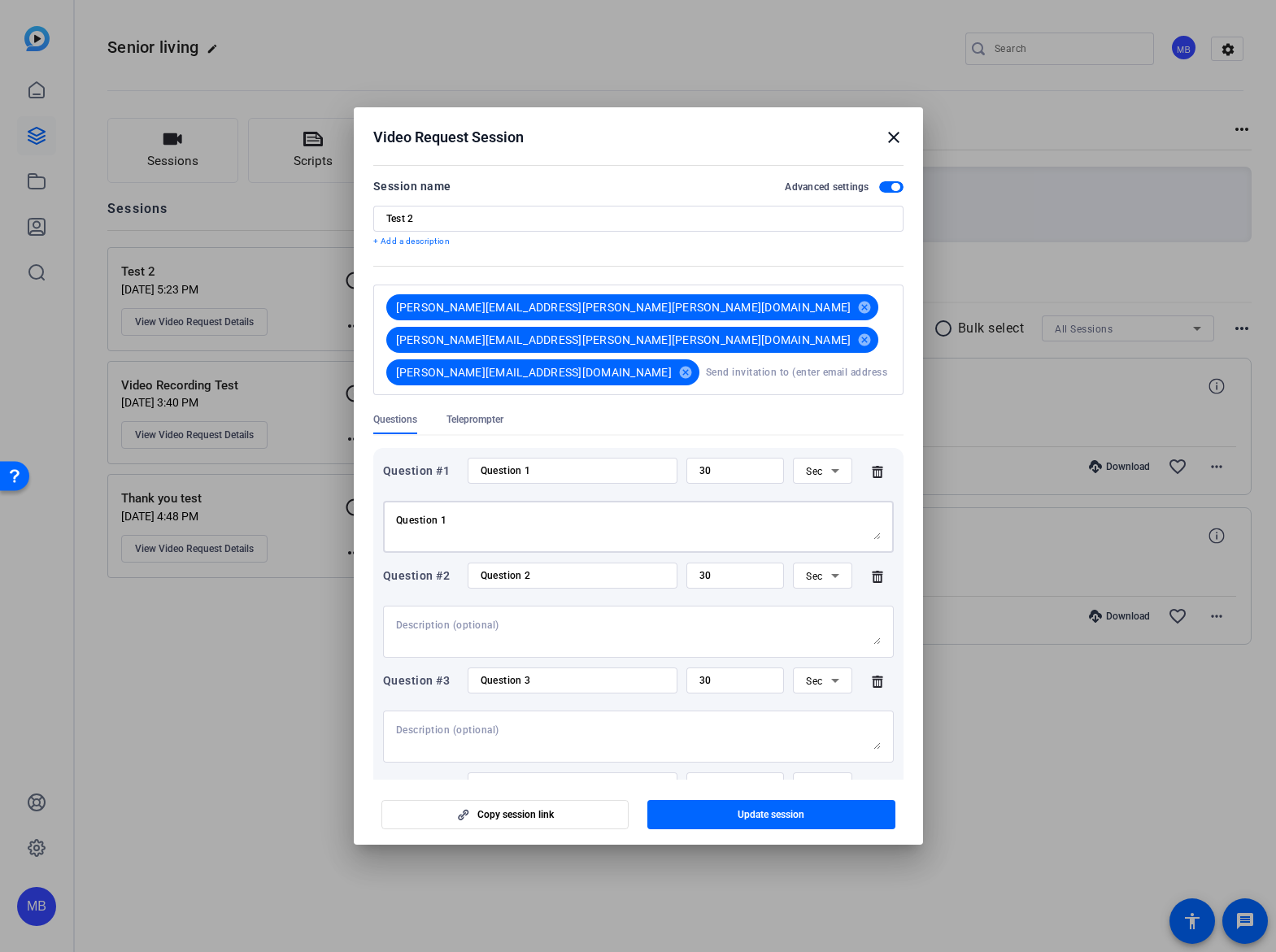
drag, startPoint x: 522, startPoint y: 485, endPoint x: 340, endPoint y: 463, distance: 183.3
click at [340, 463] on div "Video Request Session close Session name Advanced settings Test 2 + Add a descr…" at bounding box center [638, 476] width 1276 height 952
click at [893, 133] on mat-icon "close" at bounding box center [893, 137] width 20 height 20
